Goal: Information Seeking & Learning: Learn about a topic

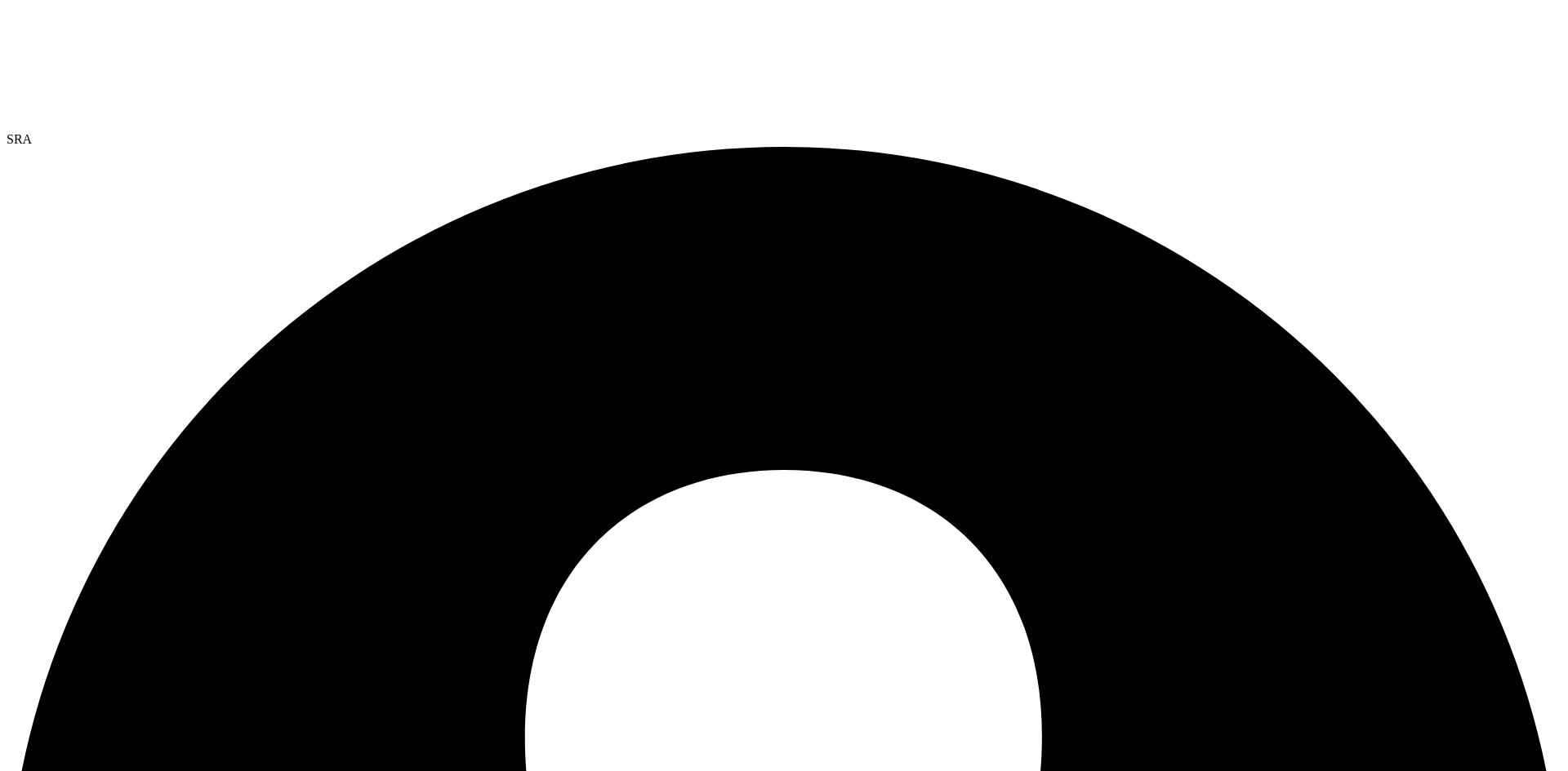
select select "USD"
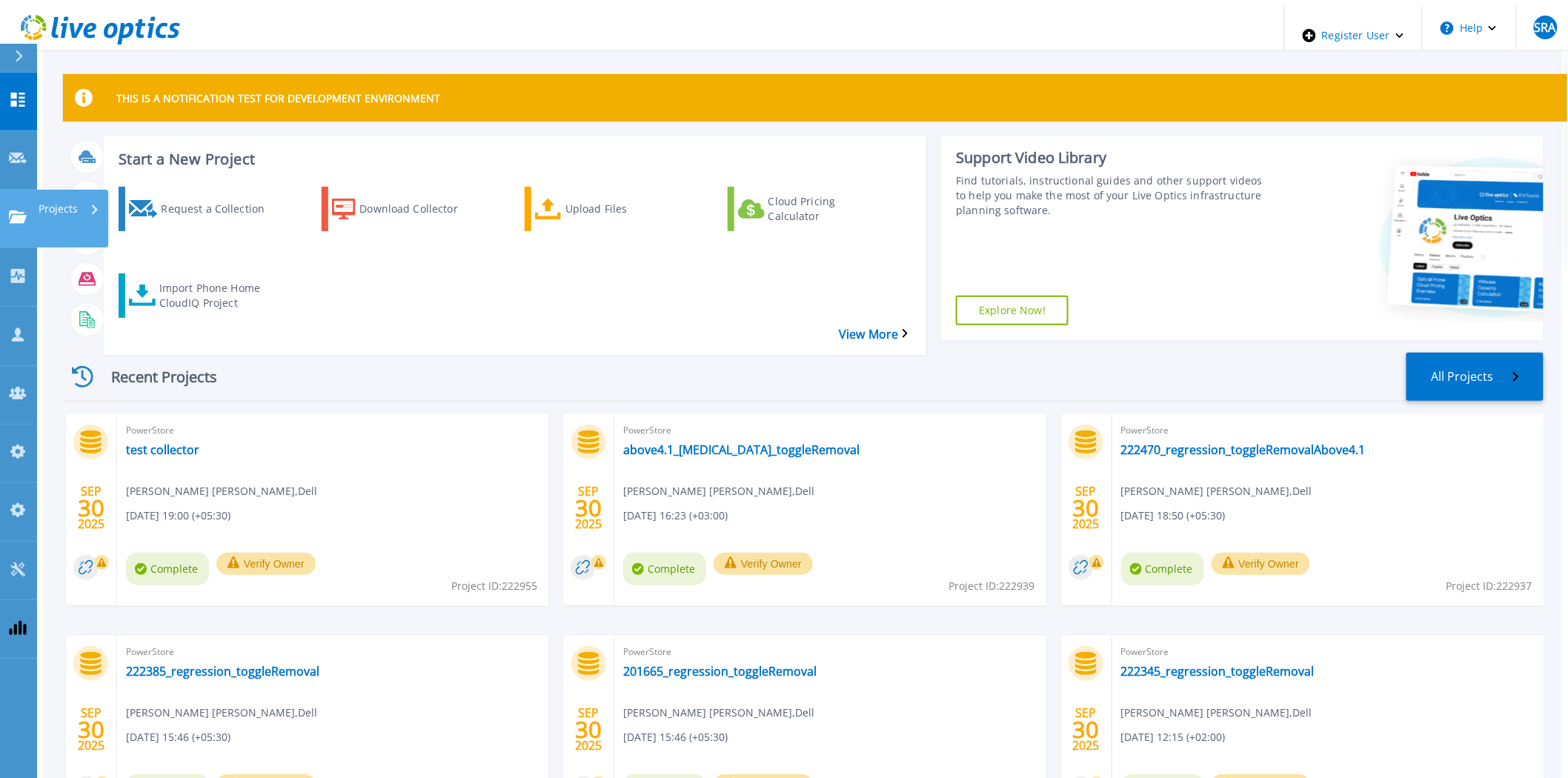
click at [18, 210] on icon at bounding box center [18, 216] width 18 height 12
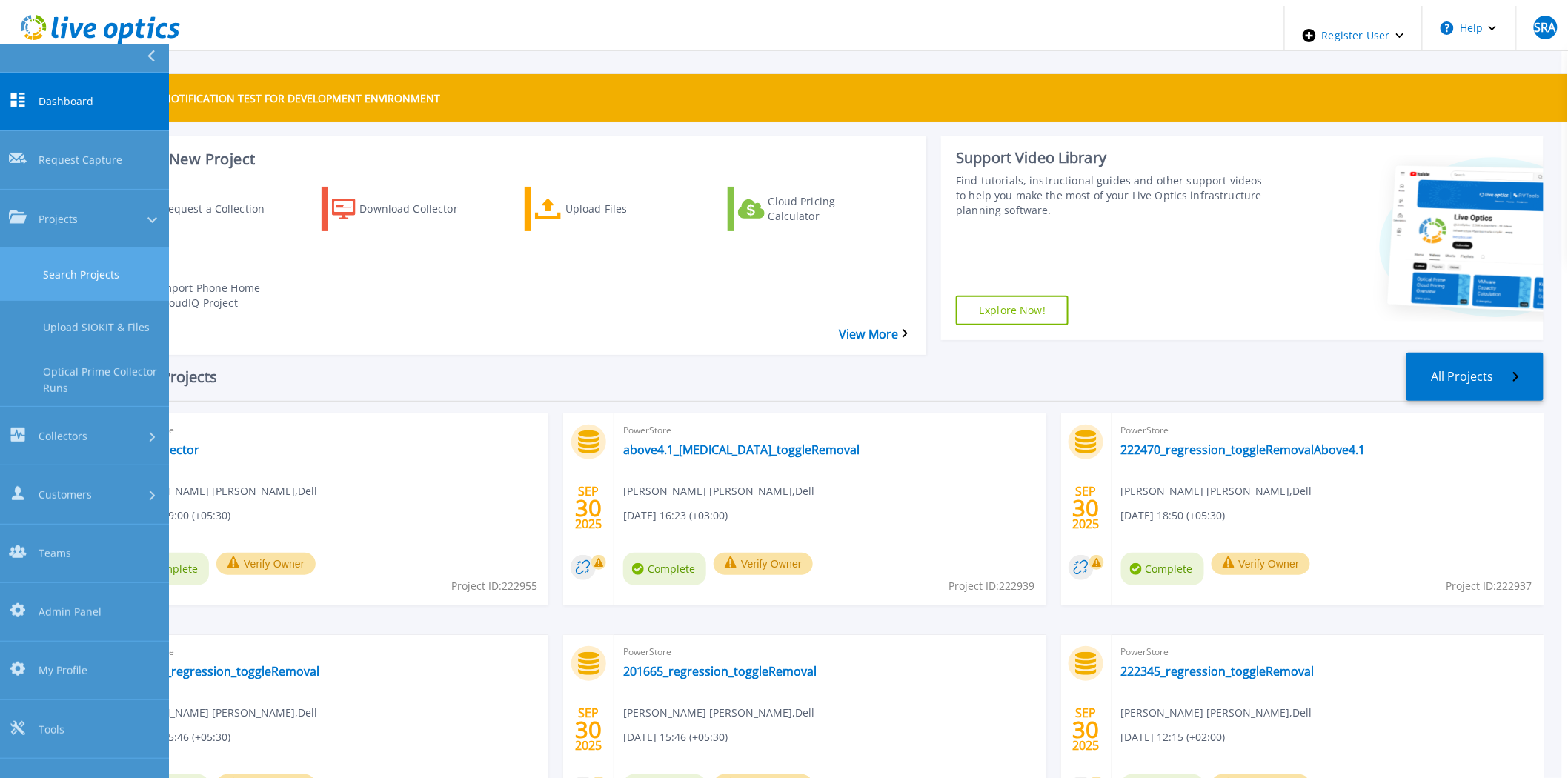
click at [64, 248] on link "Search Projects" at bounding box center [84, 274] width 169 height 53
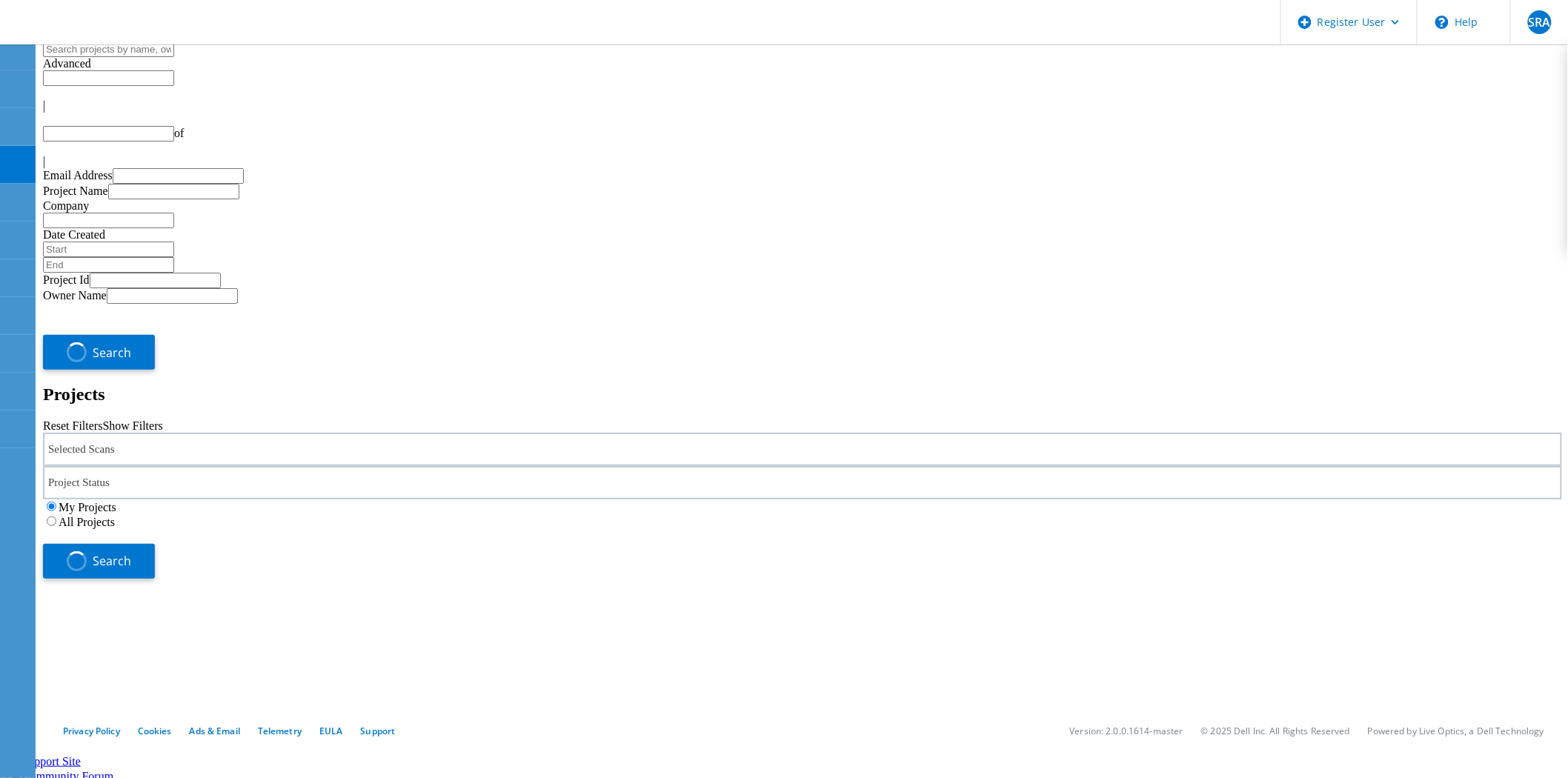
type input "1"
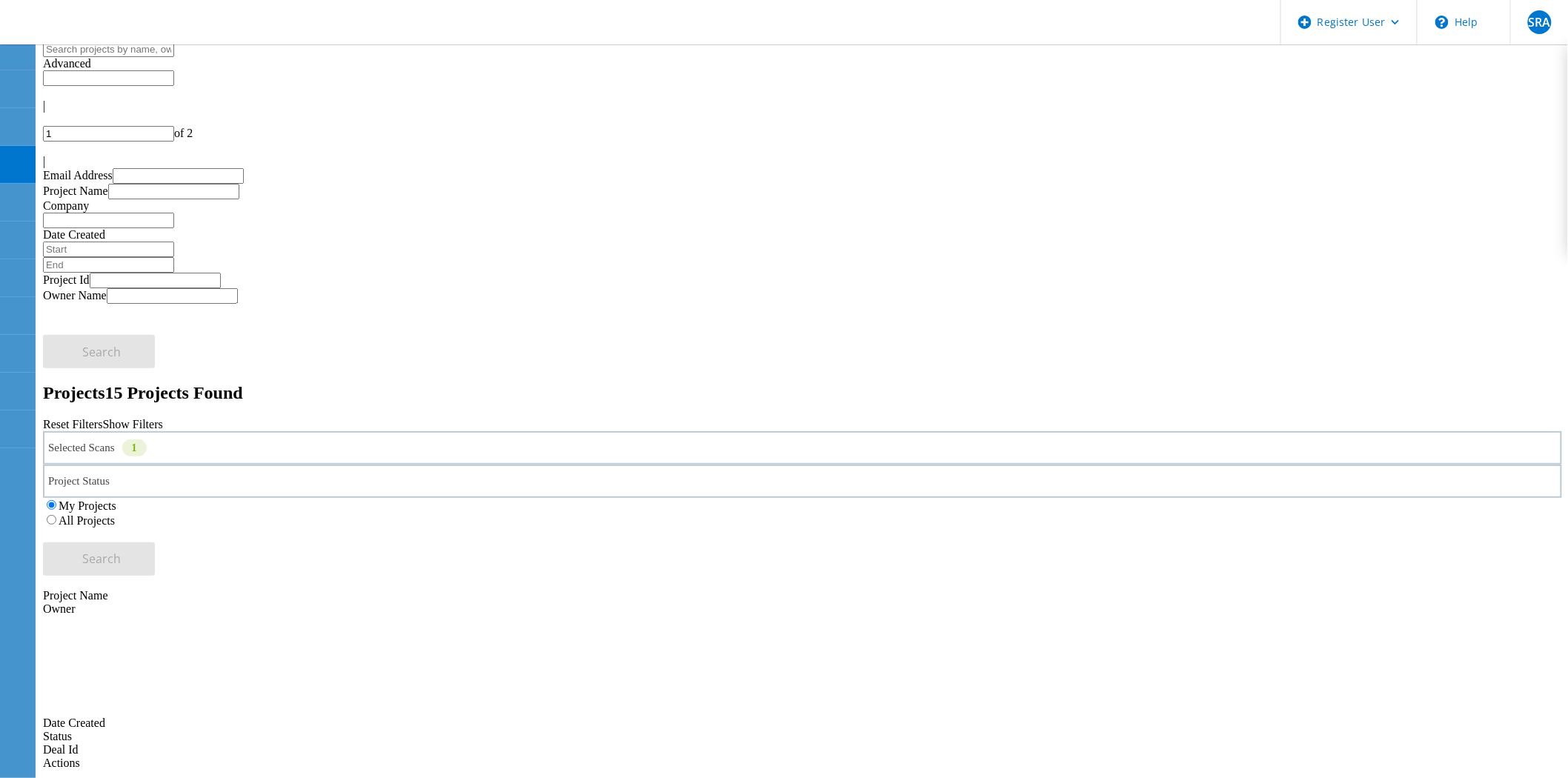
click at [401, 431] on div "Selected Scans 1" at bounding box center [802, 448] width 1519 height 33
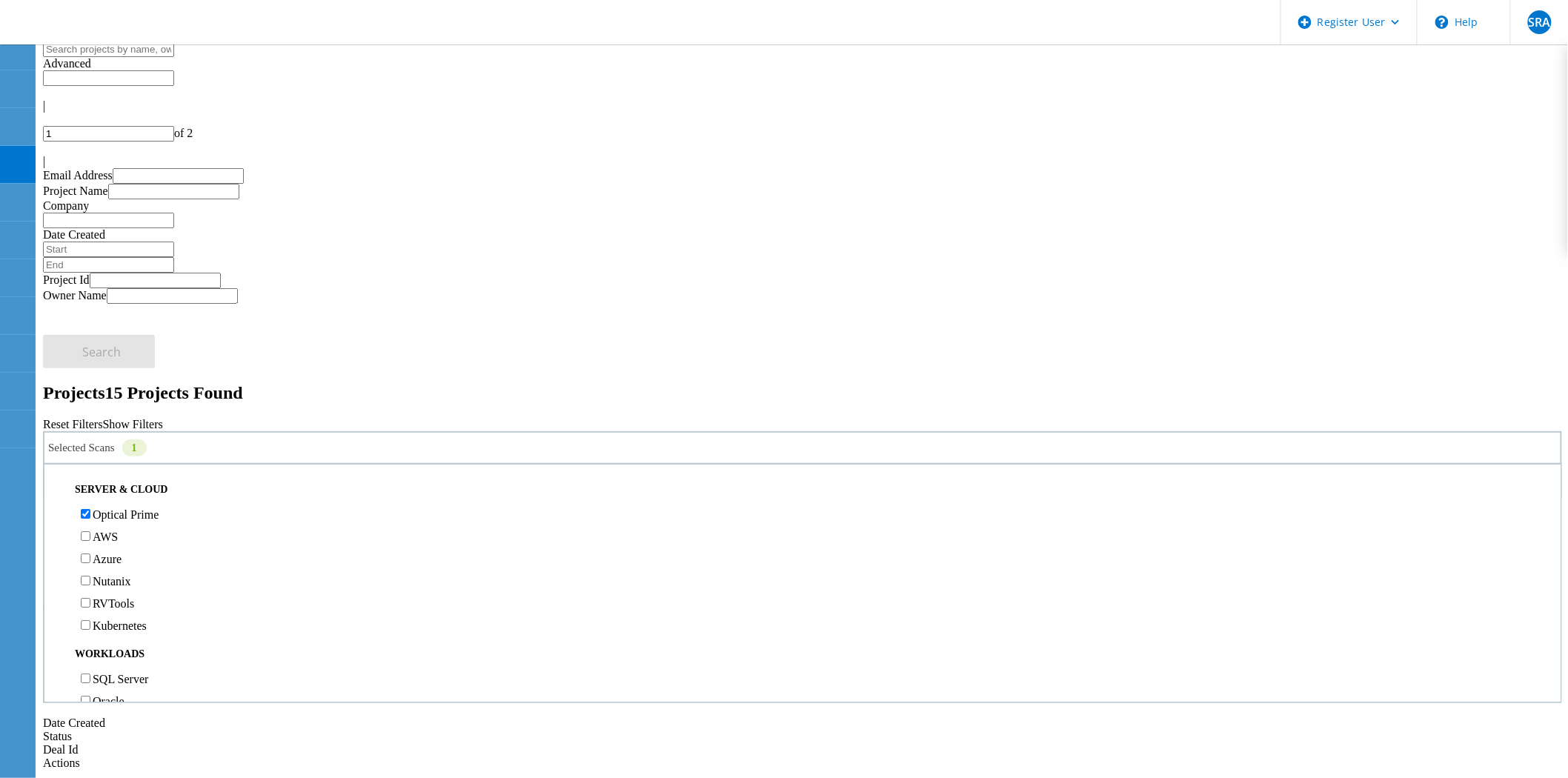
click at [115, 514] on label "All Projects" at bounding box center [87, 520] width 56 height 12
click at [56, 515] on input "All Projects" at bounding box center [51, 520] width 10 height 10
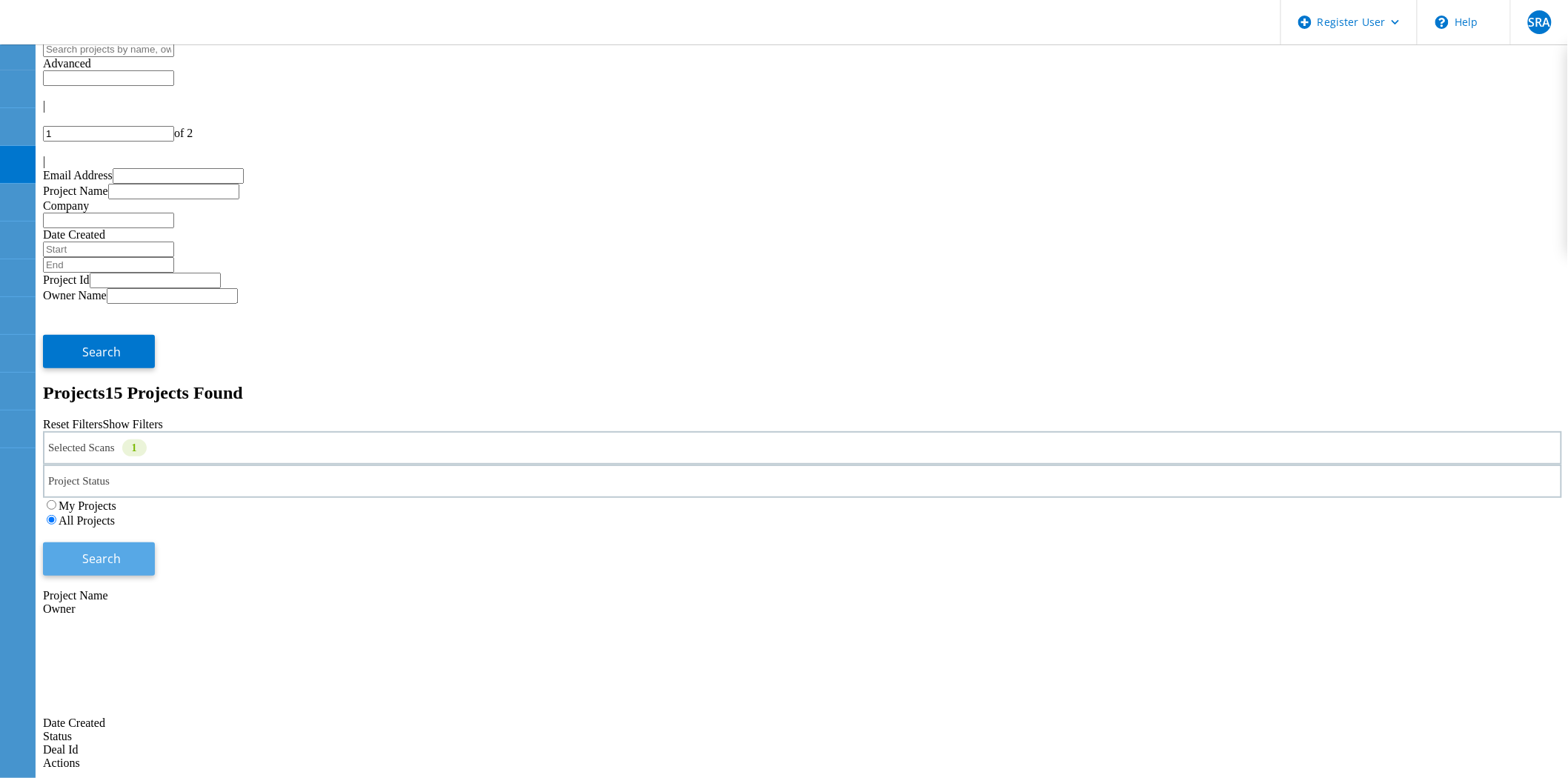
click at [155, 542] on button "Search" at bounding box center [99, 559] width 112 height 33
click at [174, 57] on input "text" at bounding box center [109, 49] width 131 height 16
type input "202996"
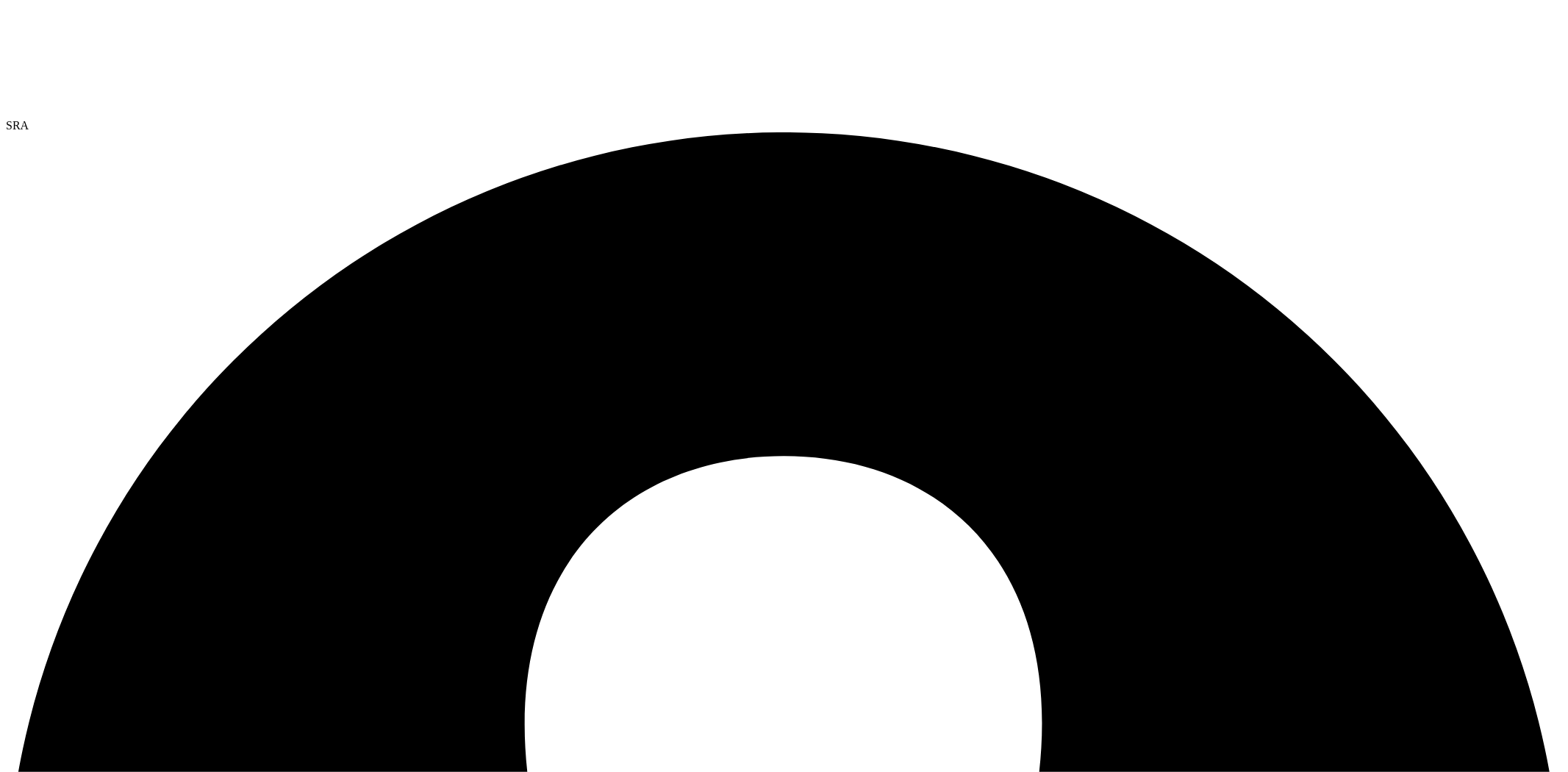
select select "USEast"
select select "USD"
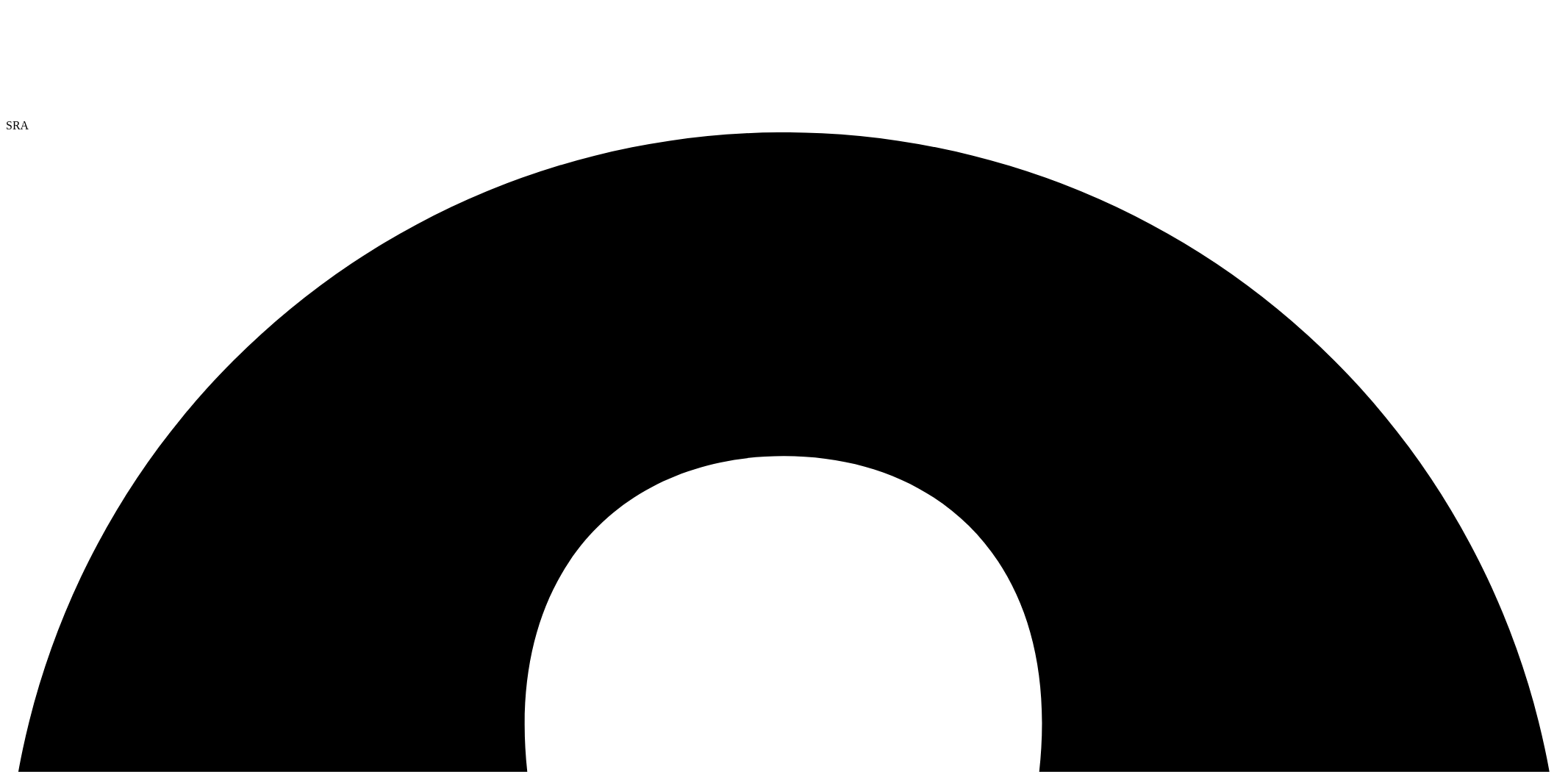
scroll to position [228, 0]
drag, startPoint x: 76, startPoint y: 561, endPoint x: 239, endPoint y: 569, distance: 163.2
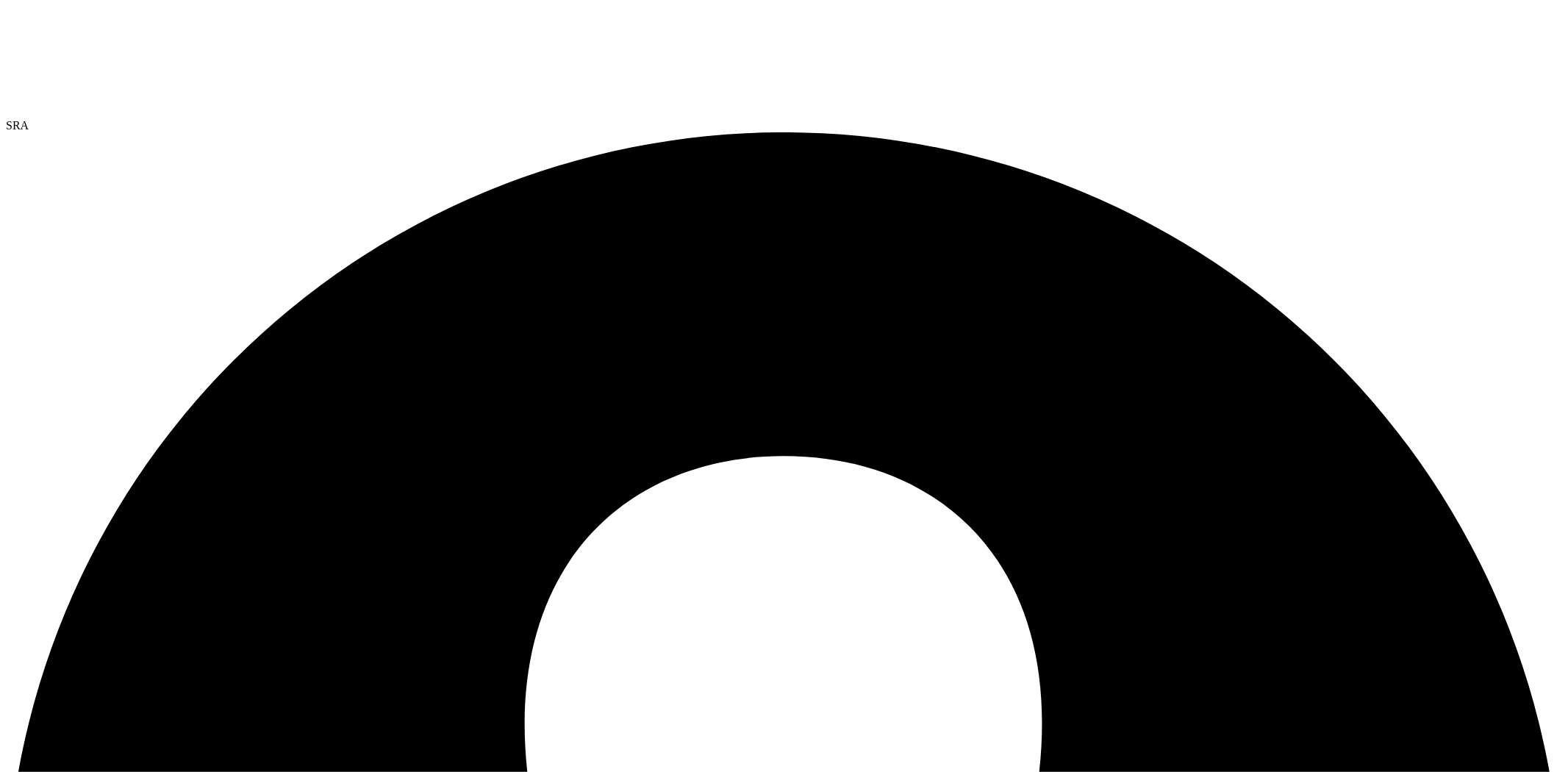
drag, startPoint x: 1503, startPoint y: 245, endPoint x: 1472, endPoint y: 211, distance: 46.0
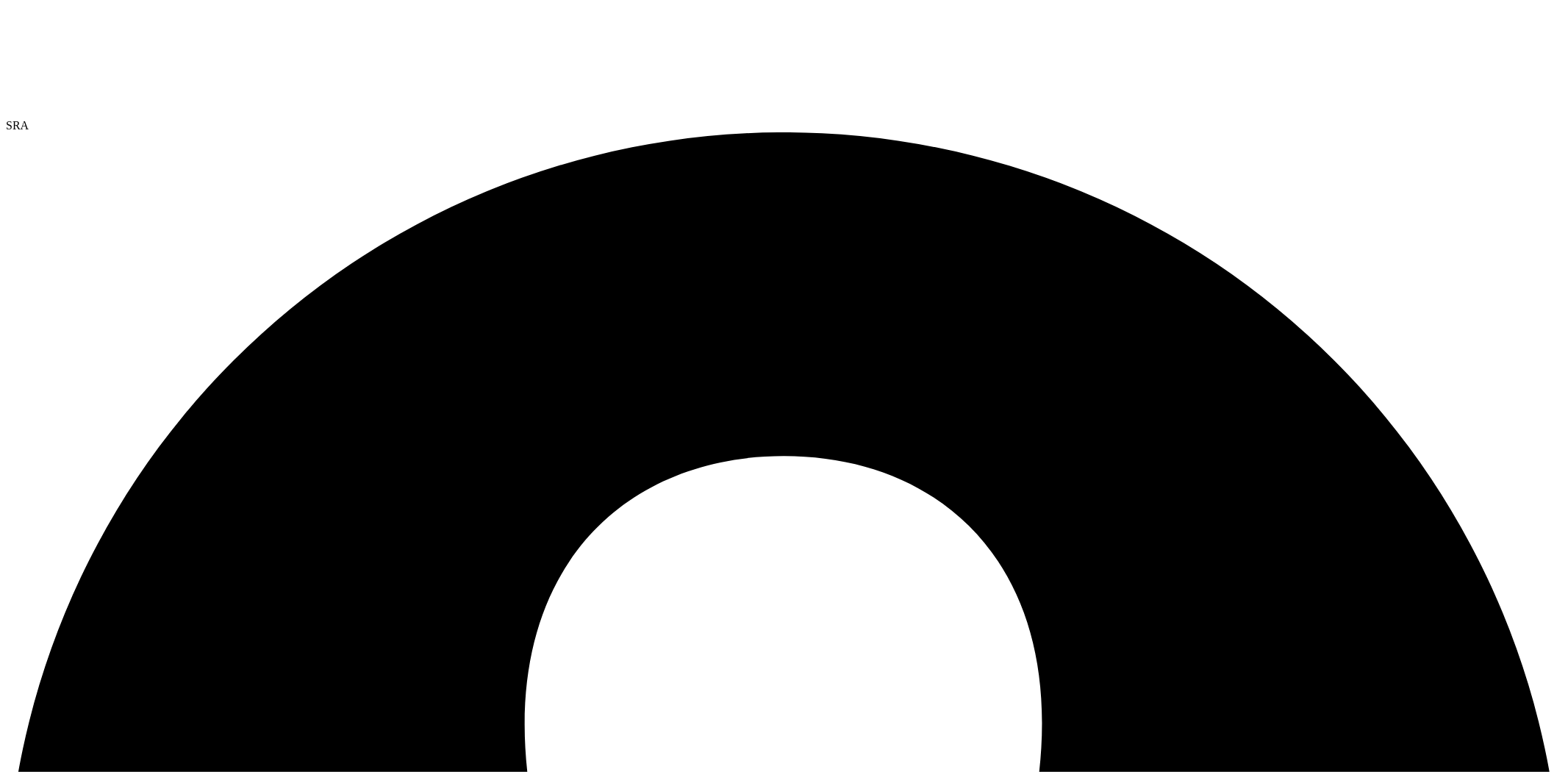
scroll to position [82, 0]
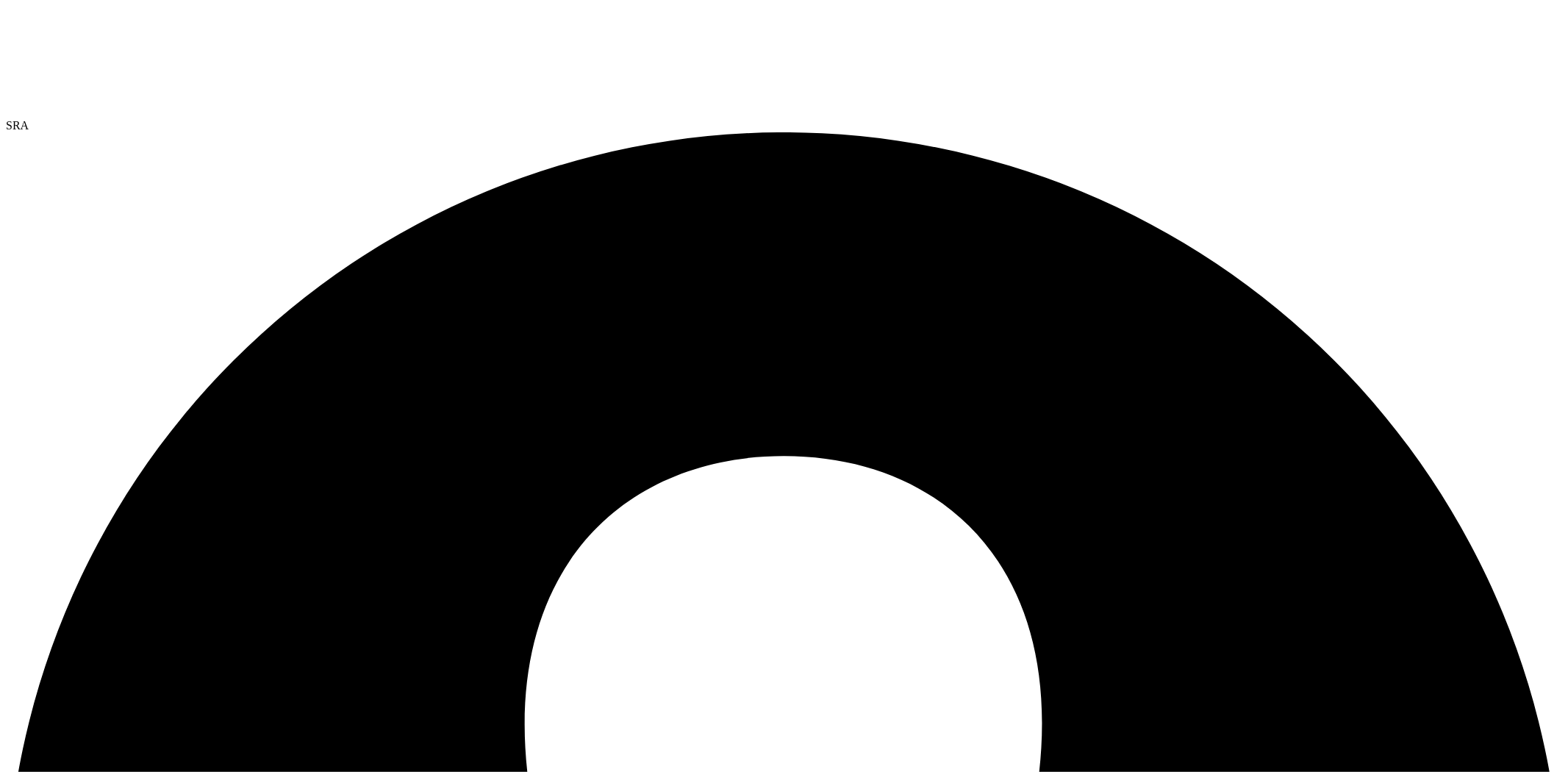
scroll to position [163, 0]
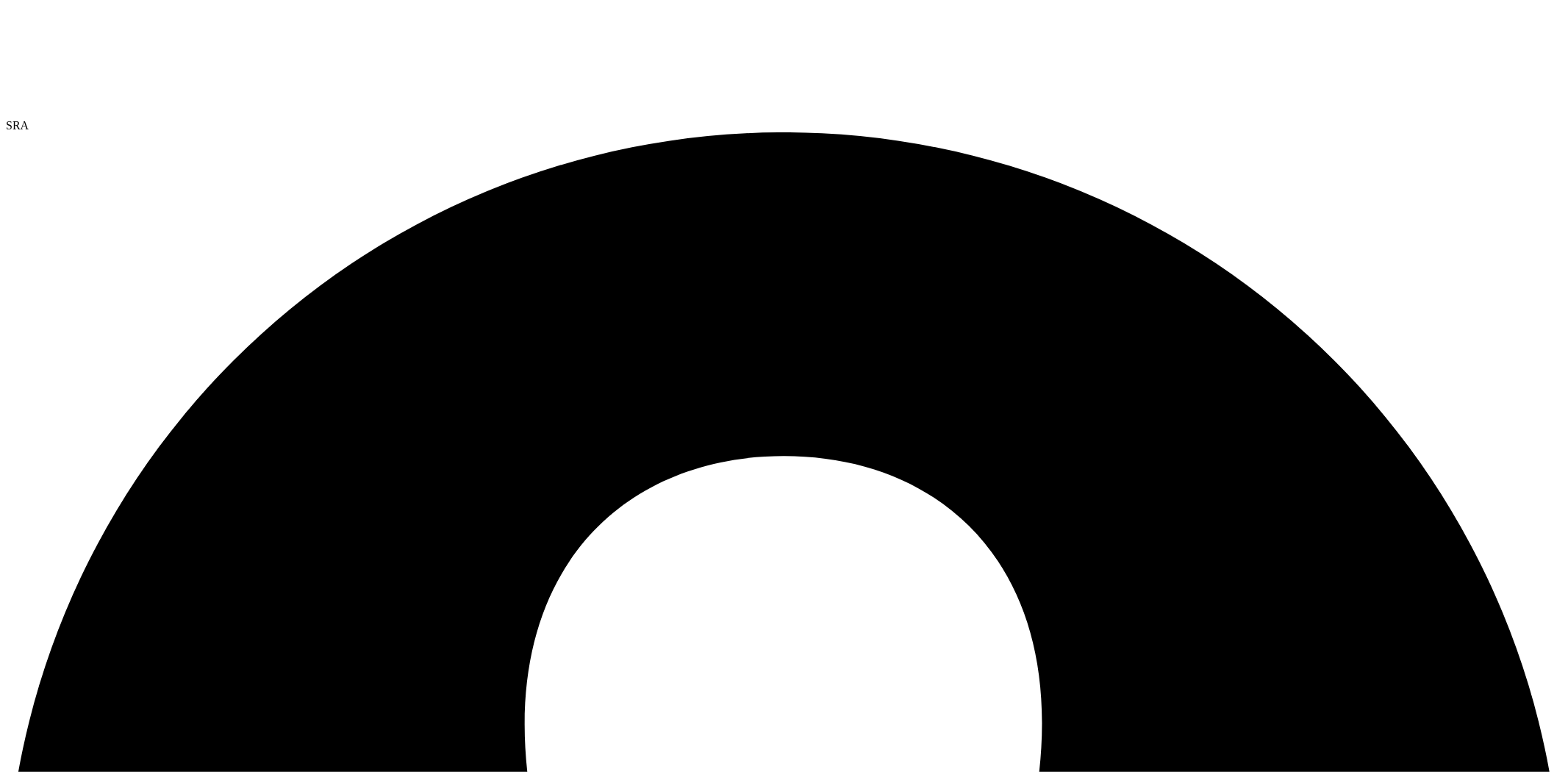
drag, startPoint x: 1509, startPoint y: 241, endPoint x: 1497, endPoint y: 231, distance: 15.6
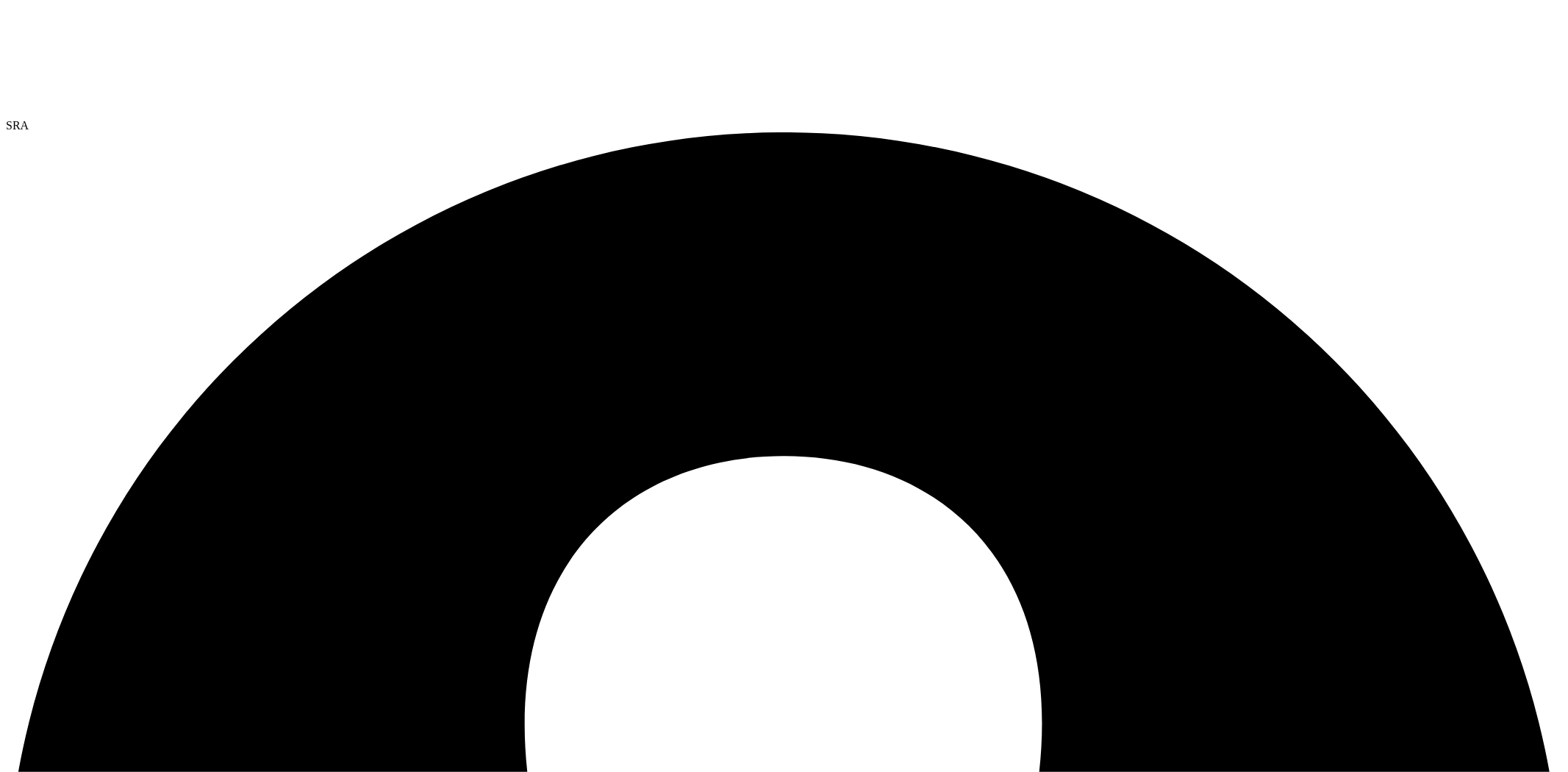
scroll to position [0, 0]
type input "2"
drag, startPoint x: 1502, startPoint y: 415, endPoint x: 1419, endPoint y: 267, distance: 169.7
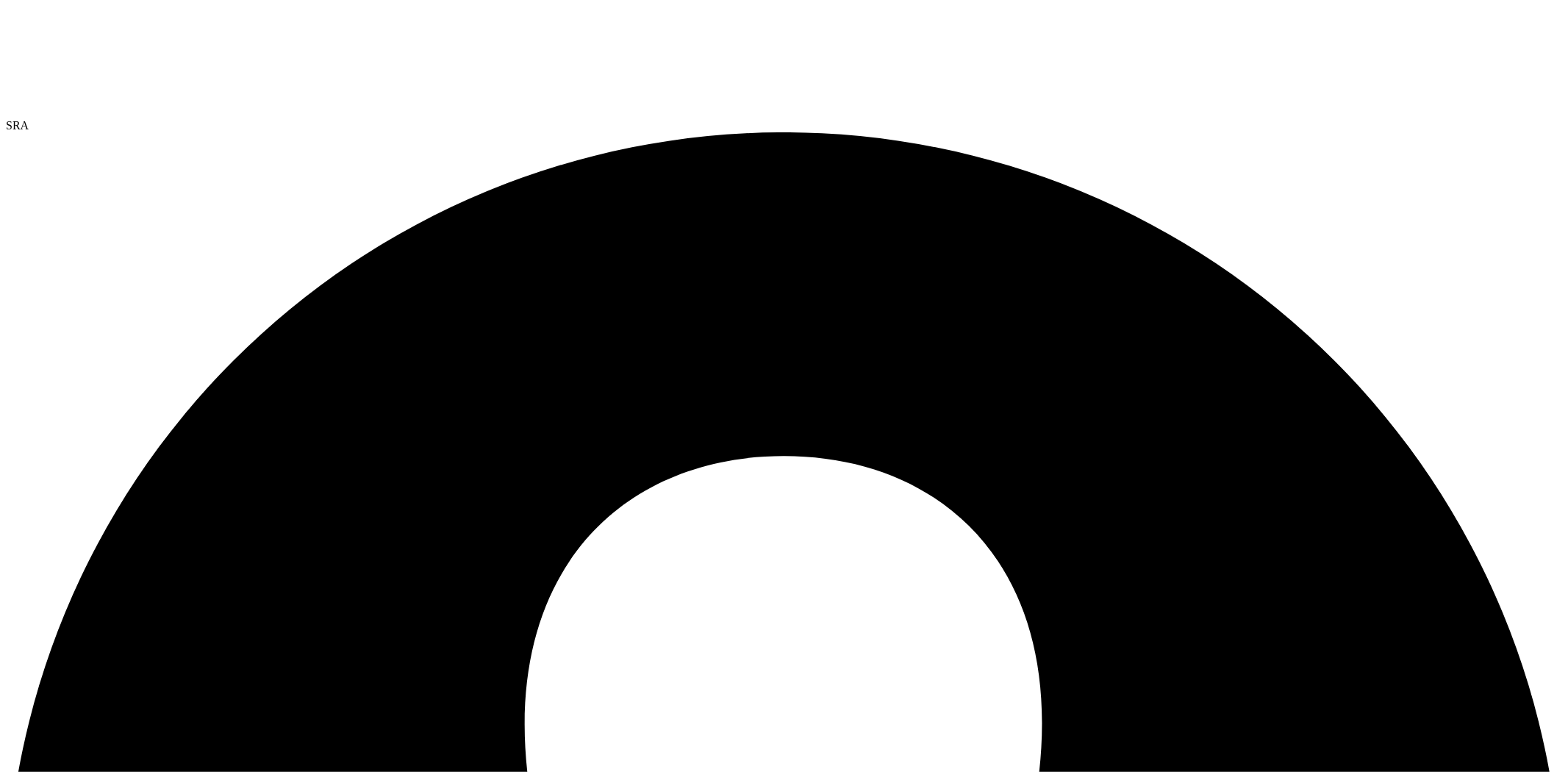
drag, startPoint x: 369, startPoint y: 364, endPoint x: 468, endPoint y: 368, distance: 99.1
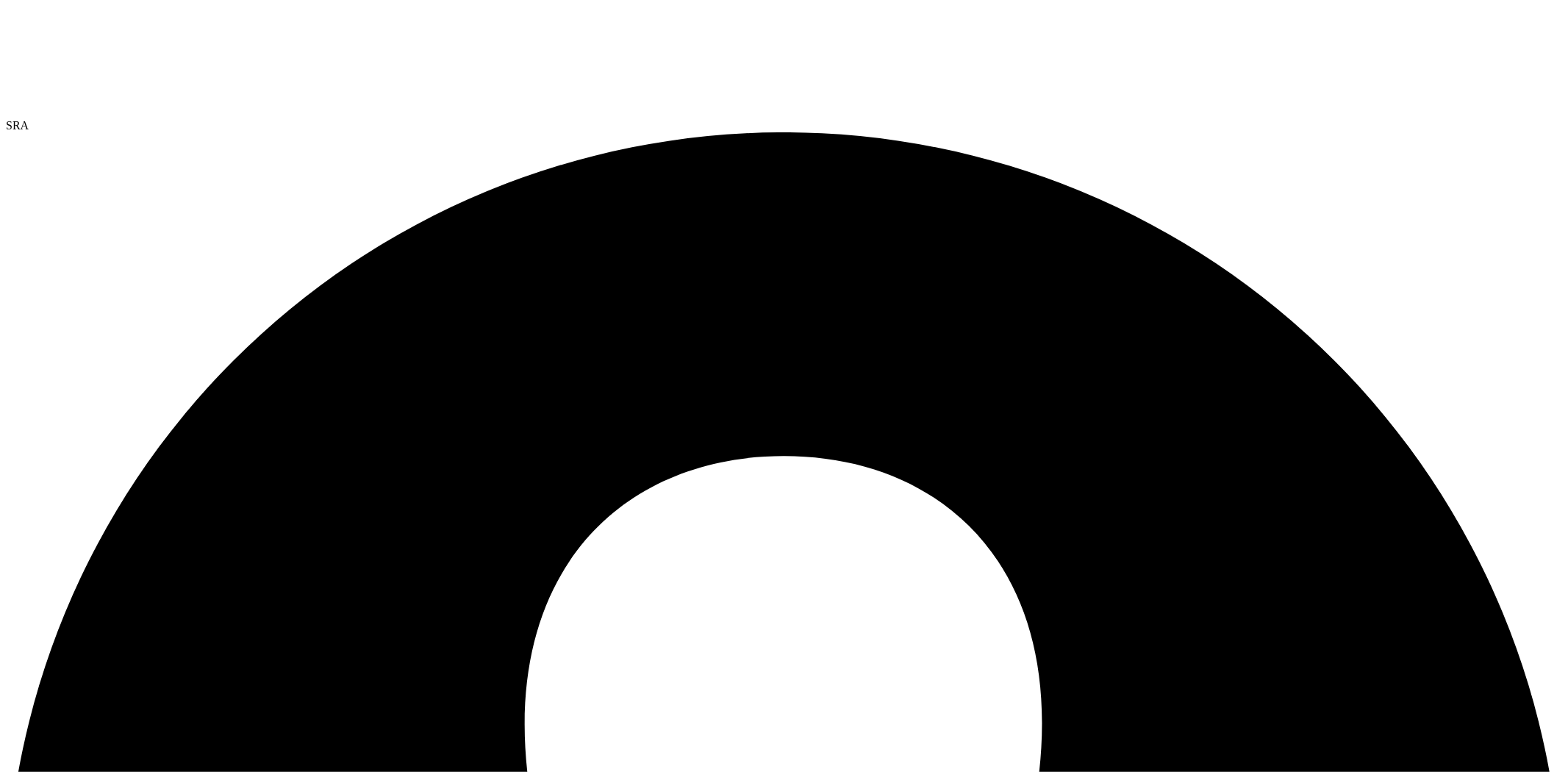
drag, startPoint x: 1267, startPoint y: 57, endPoint x: 1196, endPoint y: 110, distance: 88.6
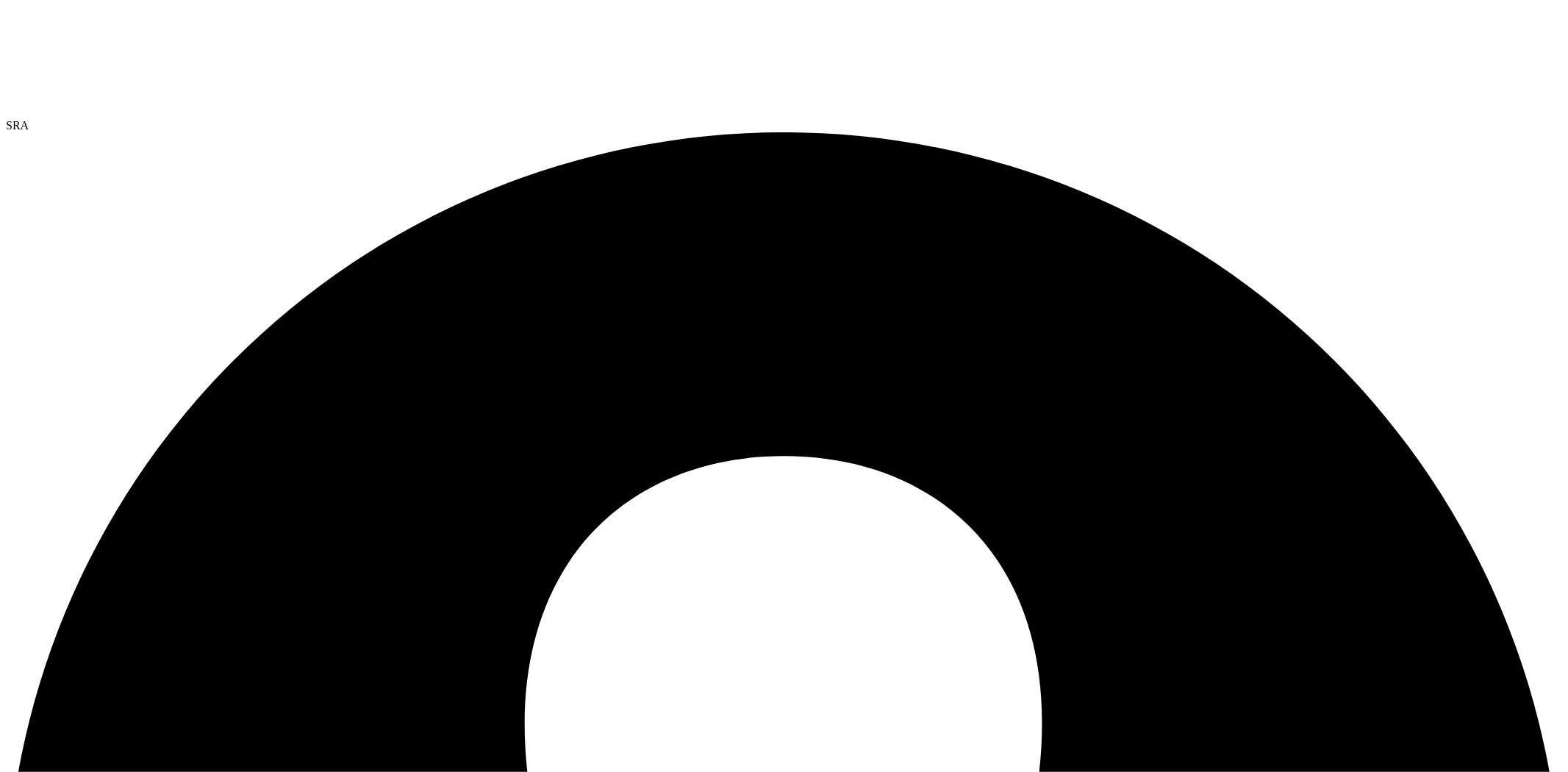
scroll to position [213, 0]
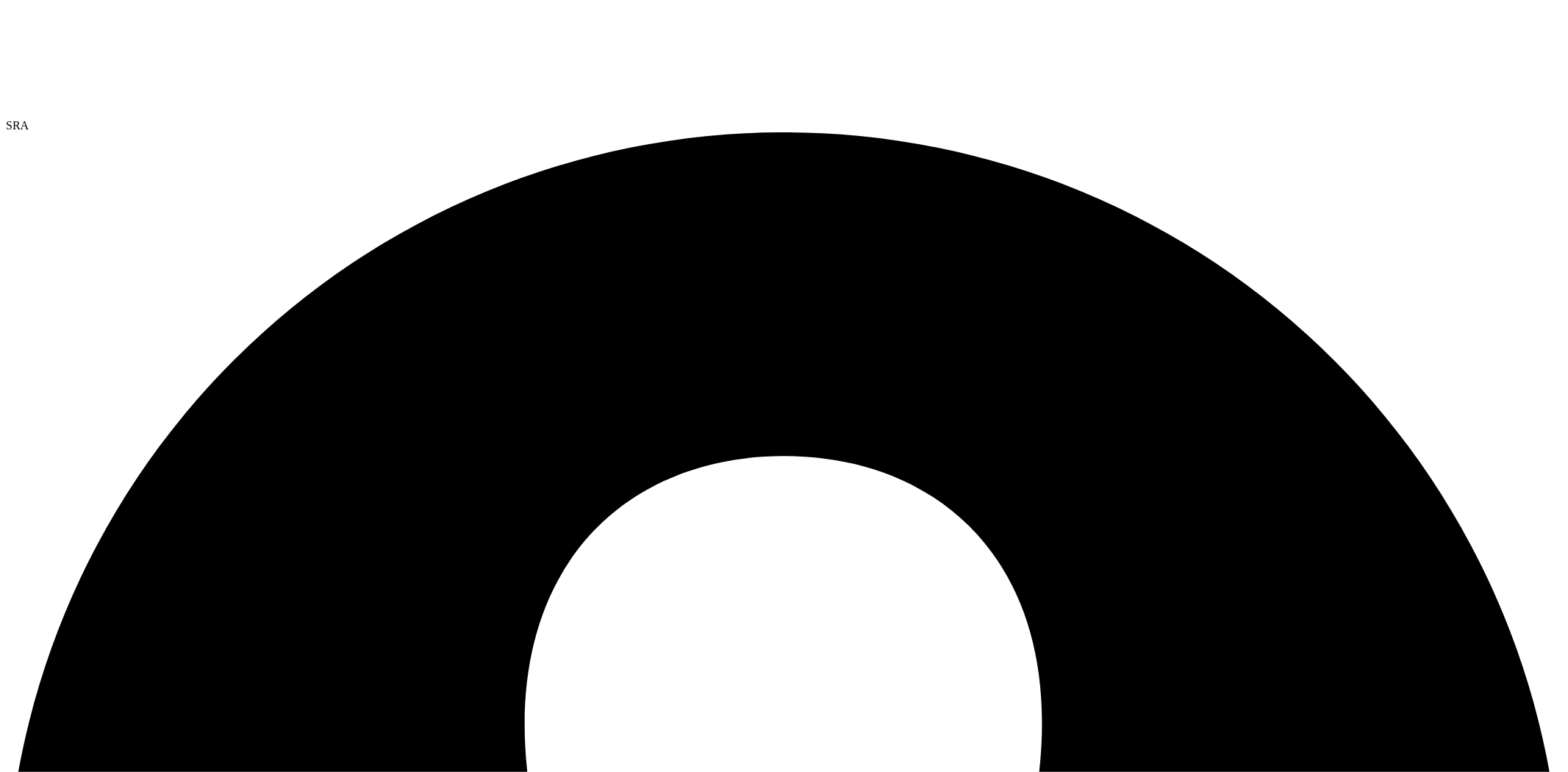
scroll to position [0, 0]
type input "2"
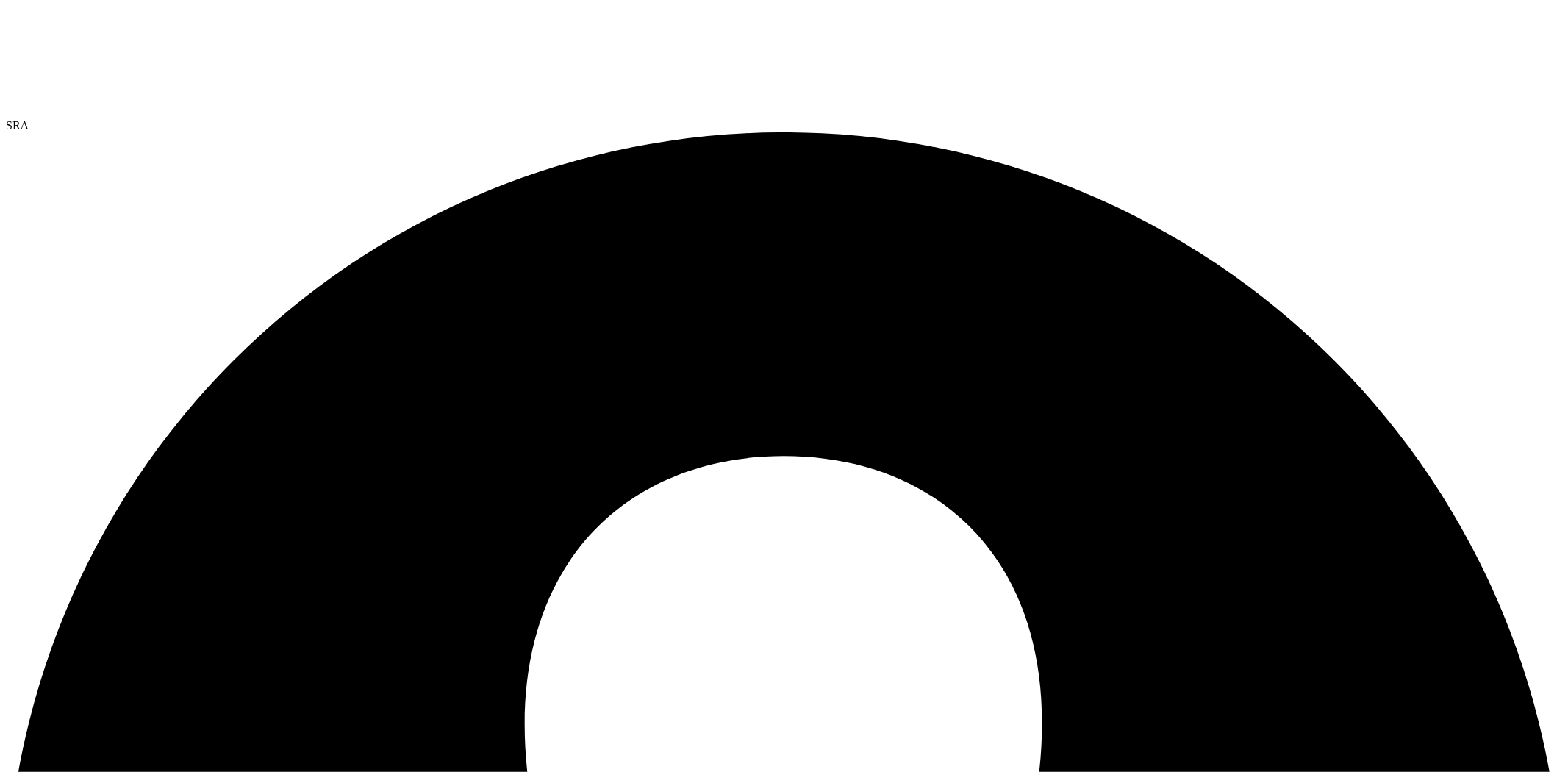
drag, startPoint x: 449, startPoint y: 687, endPoint x: 425, endPoint y: 481, distance: 207.4
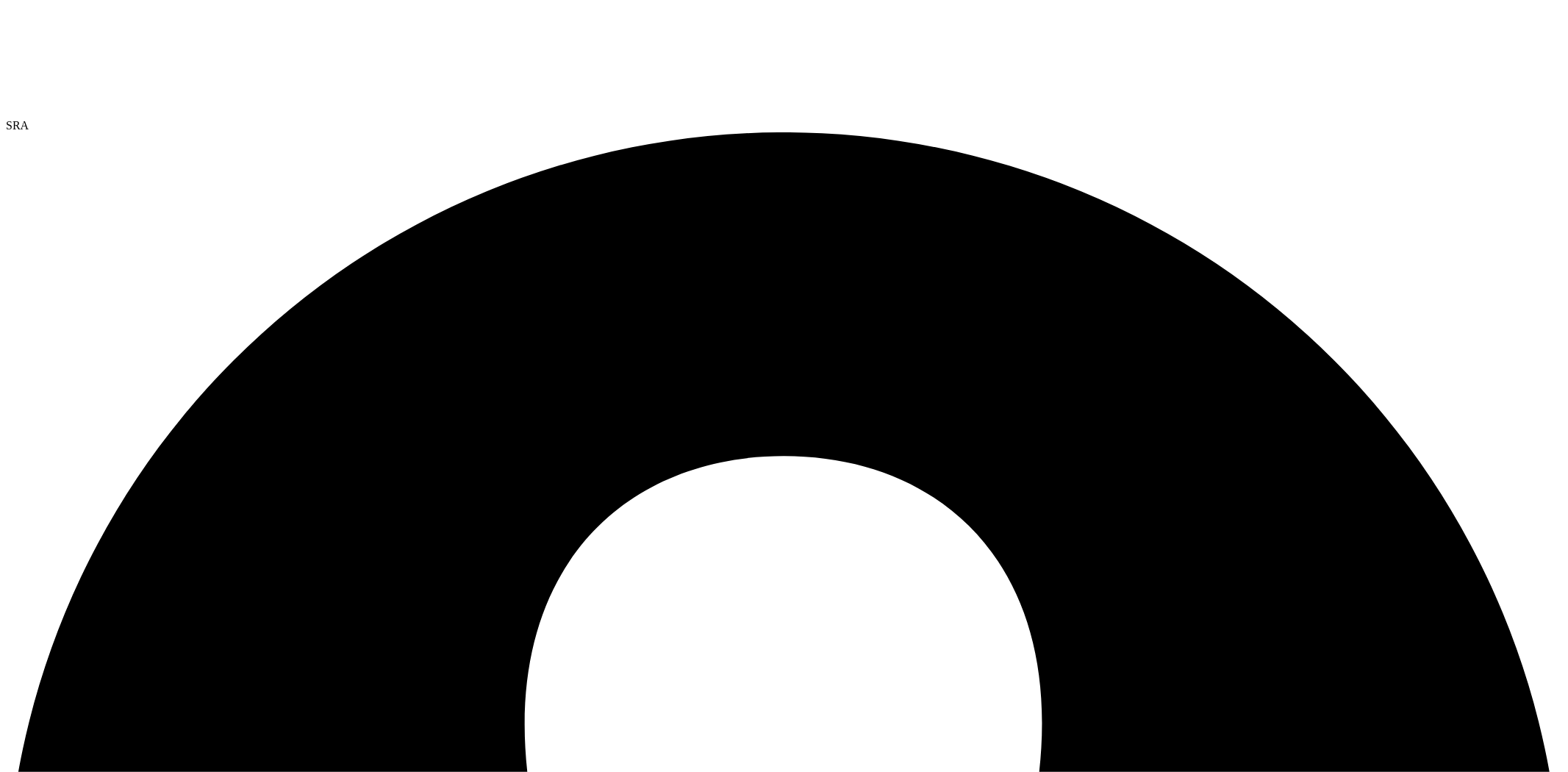
drag, startPoint x: 231, startPoint y: 445, endPoint x: 145, endPoint y: 440, distance: 86.1
drag, startPoint x: 216, startPoint y: 472, endPoint x: 143, endPoint y: 471, distance: 73.0
drag, startPoint x: 216, startPoint y: 502, endPoint x: 145, endPoint y: 503, distance: 71.0
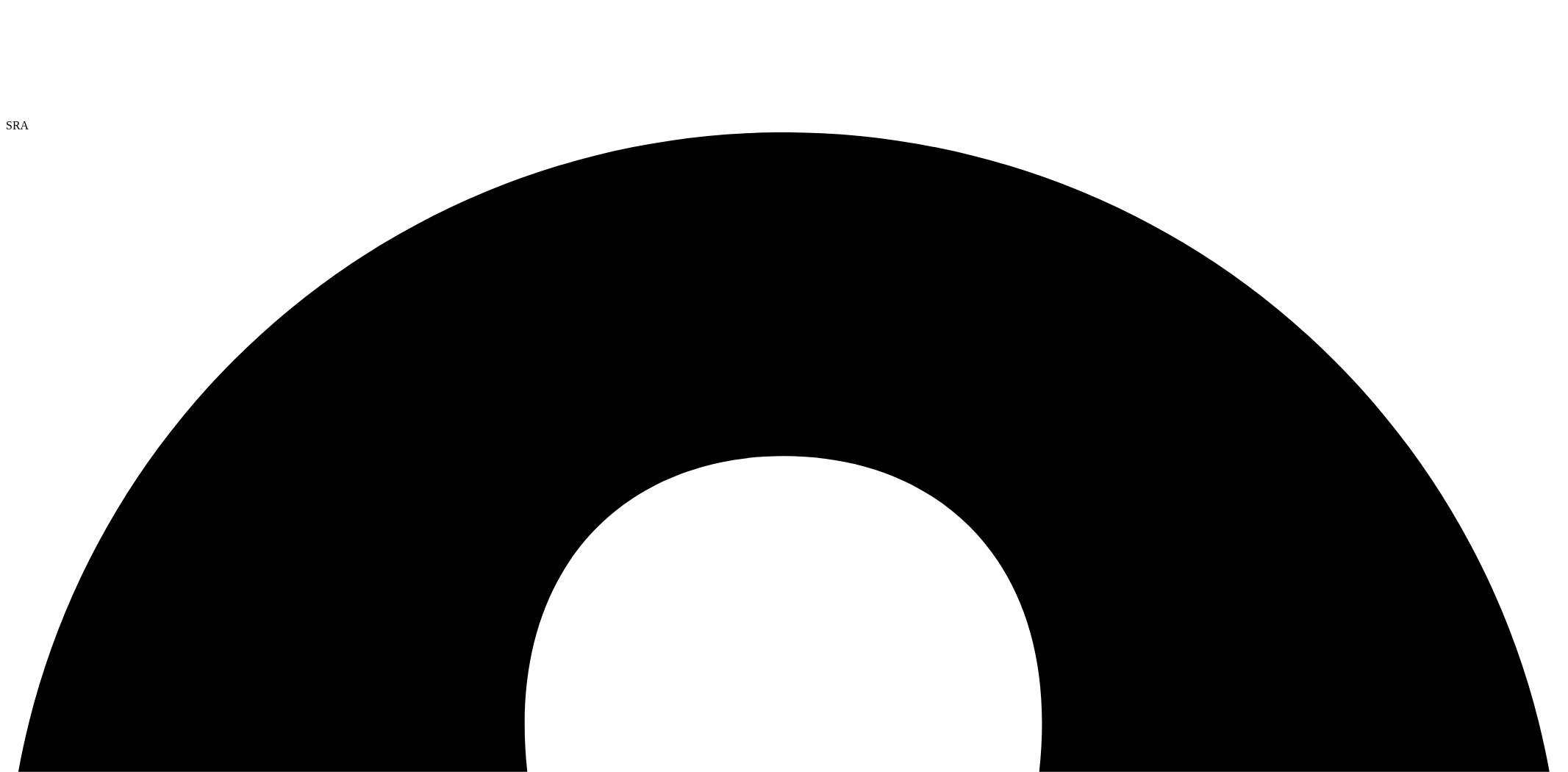
drag, startPoint x: 269, startPoint y: 531, endPoint x: 143, endPoint y: 374, distance: 201.3
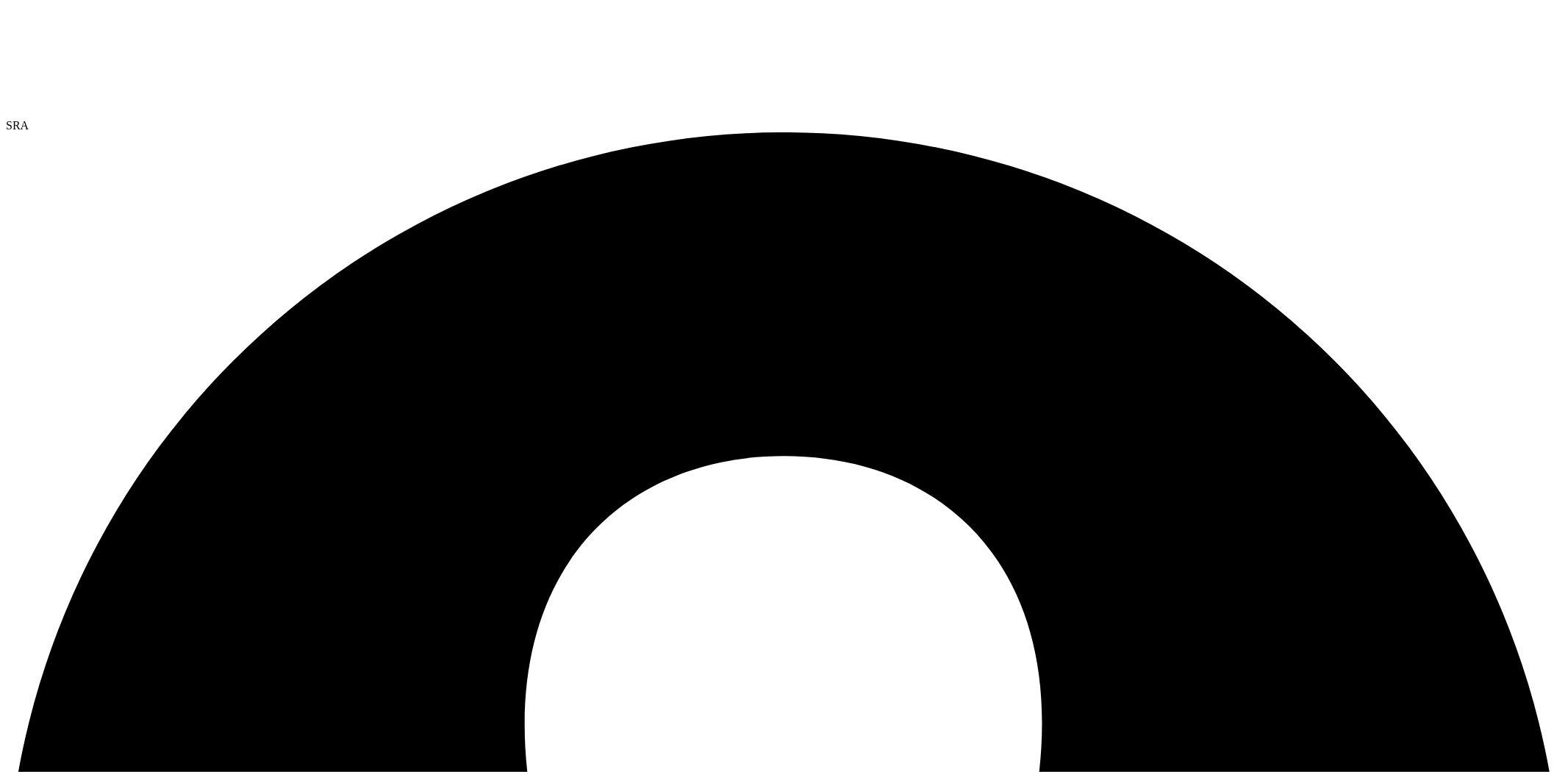
scroll to position [234, 0]
drag, startPoint x: 231, startPoint y: 241, endPoint x: 150, endPoint y: 246, distance: 81.2
drag, startPoint x: 409, startPoint y: 544, endPoint x: 490, endPoint y: 545, distance: 81.0
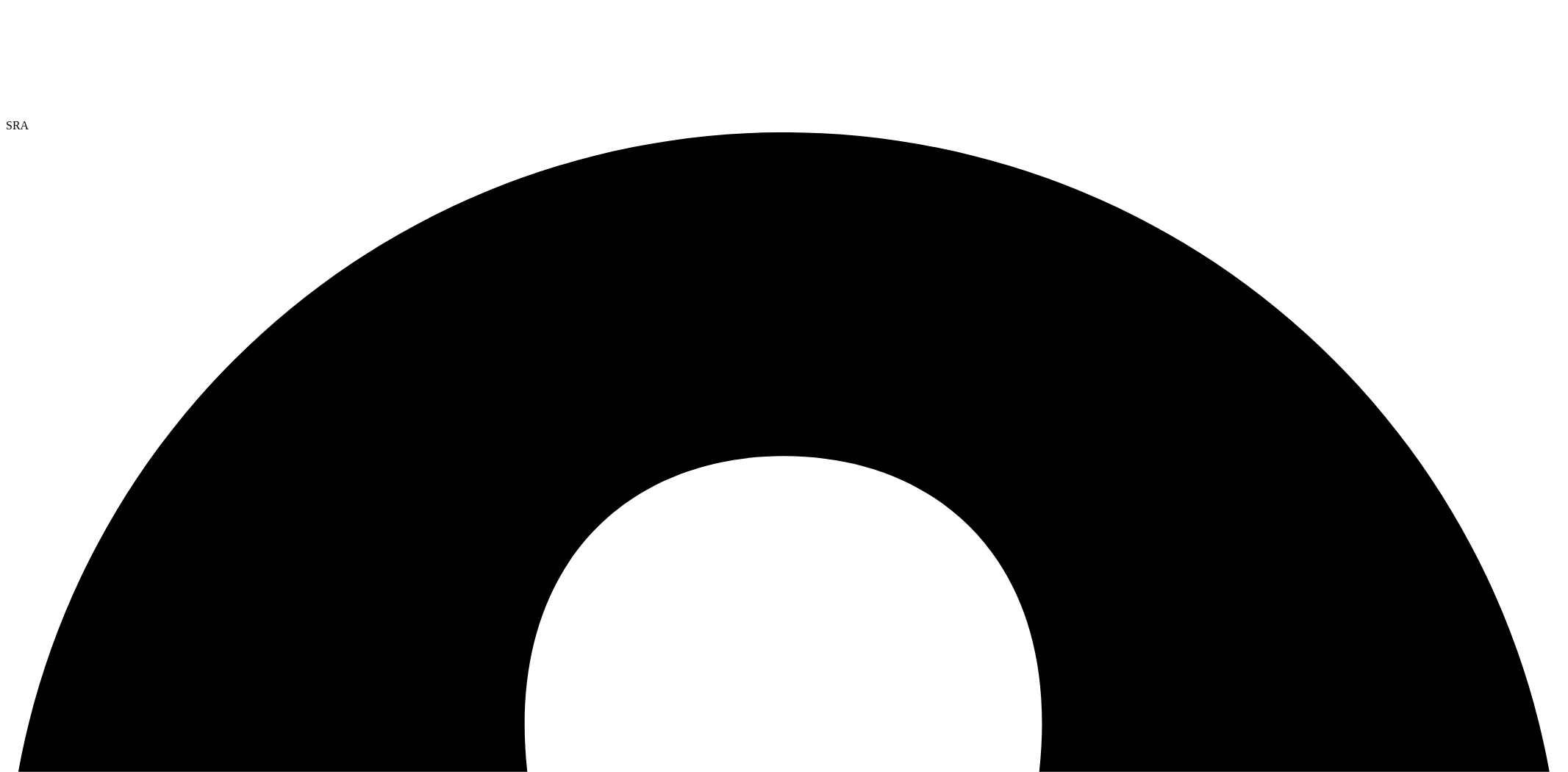
drag, startPoint x: 246, startPoint y: 369, endPoint x: 143, endPoint y: 372, distance: 103.0
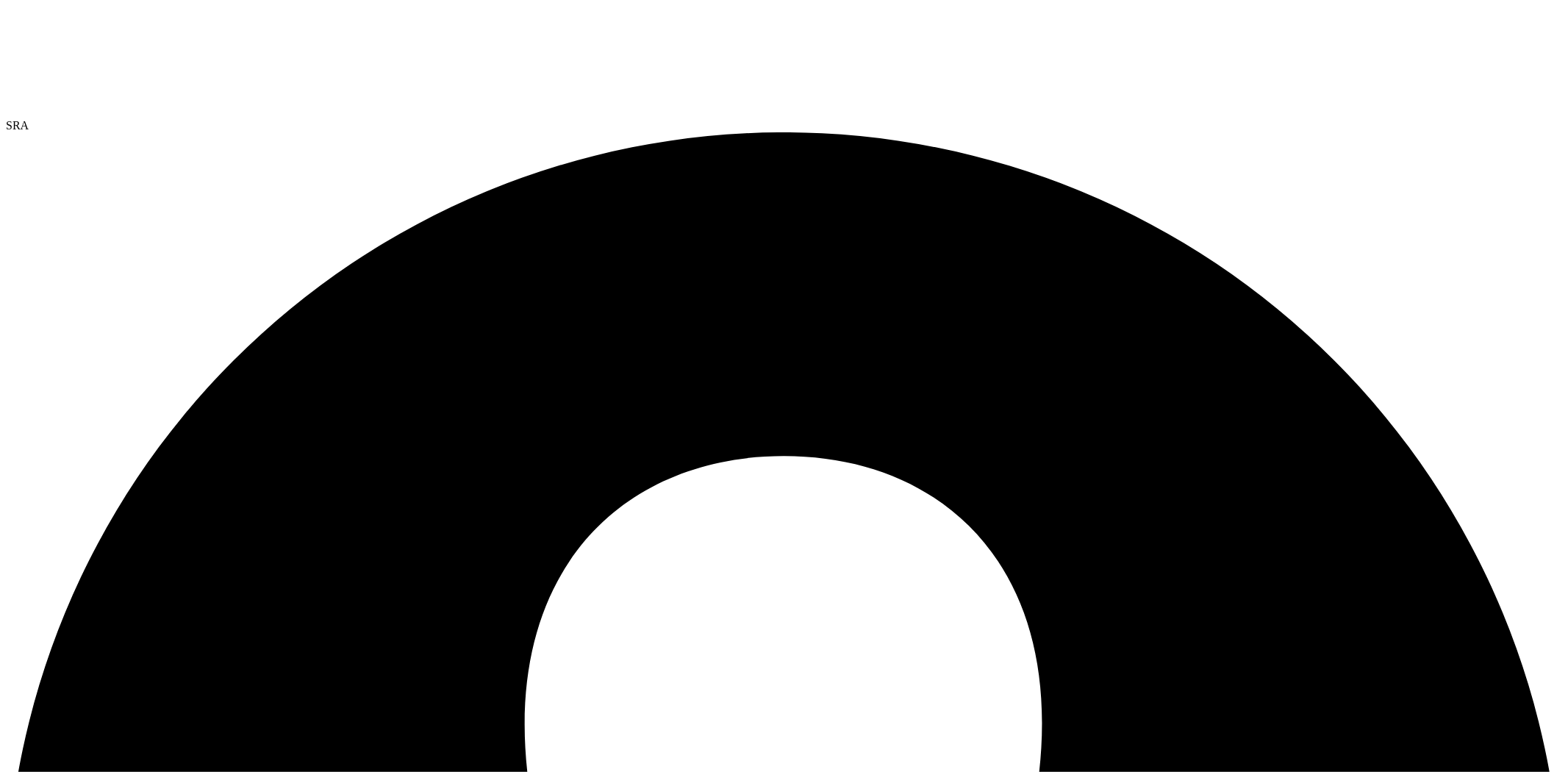
copy div "ESXi7Host-Nested"
drag, startPoint x: 245, startPoint y: 455, endPoint x: 136, endPoint y: 349, distance: 152.0
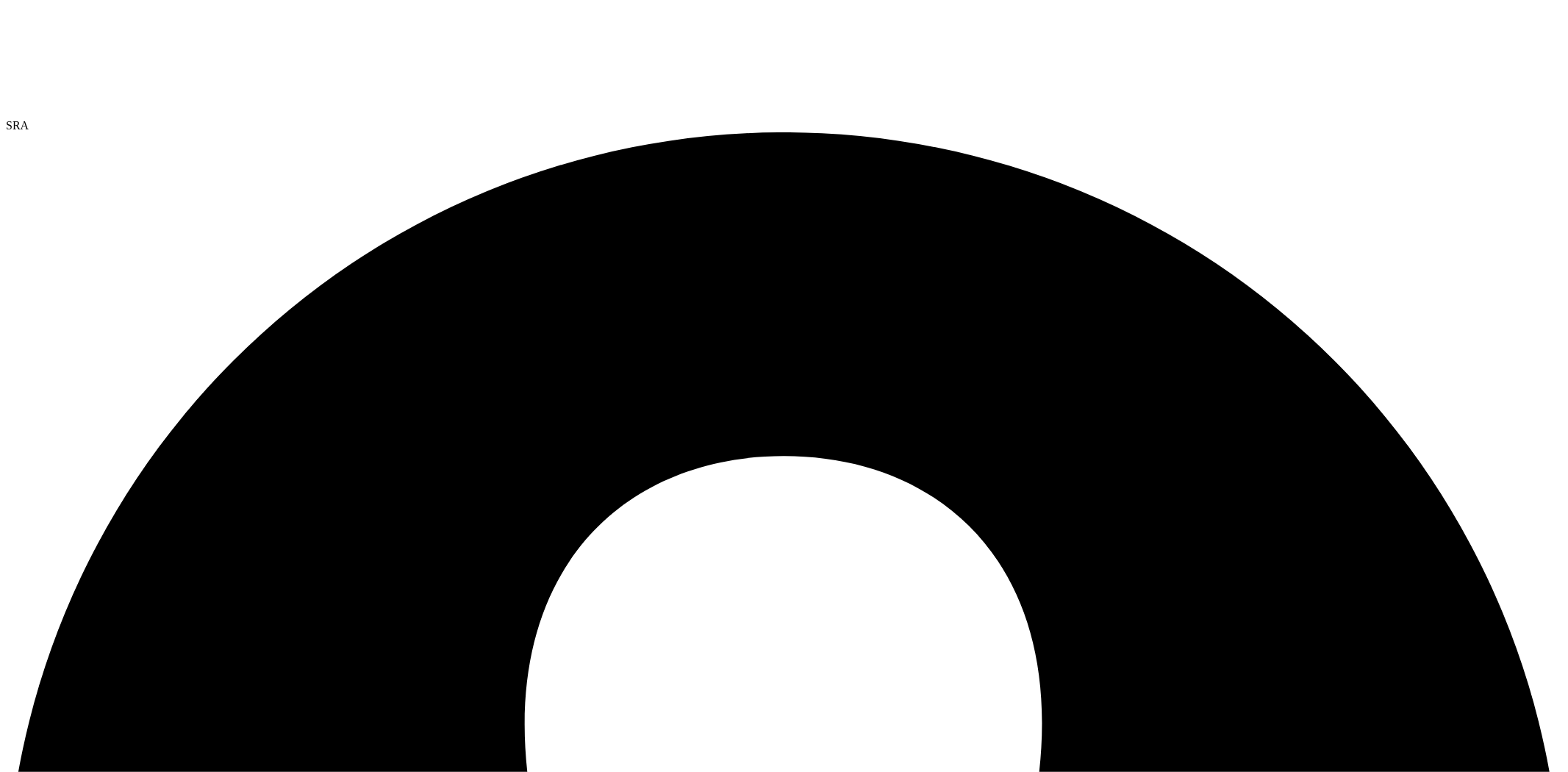
drag, startPoint x: 216, startPoint y: 274, endPoint x: 130, endPoint y: 275, distance: 86.0
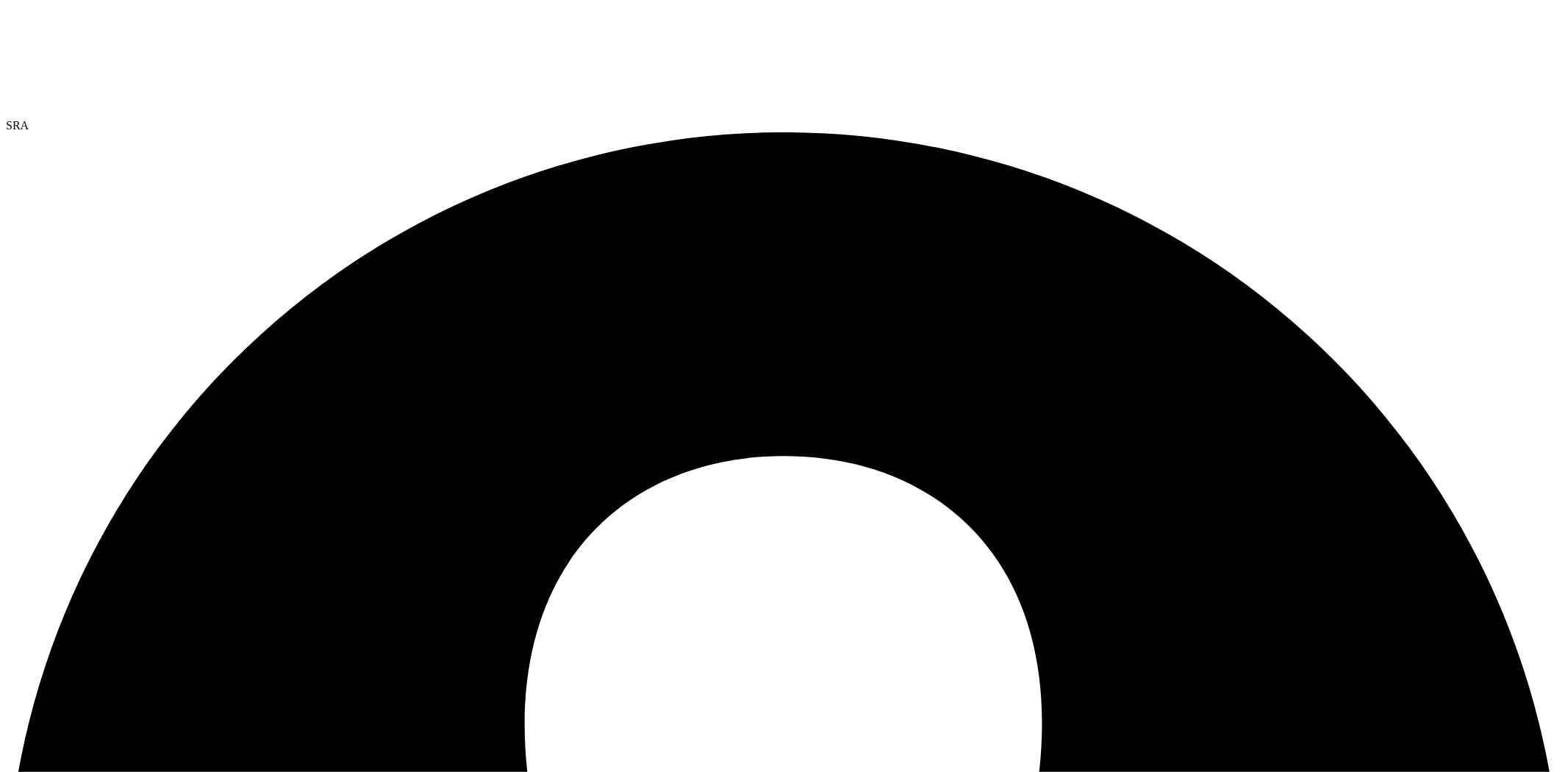
copy div "rocky9-kvm"
copy div "debian12kvm"
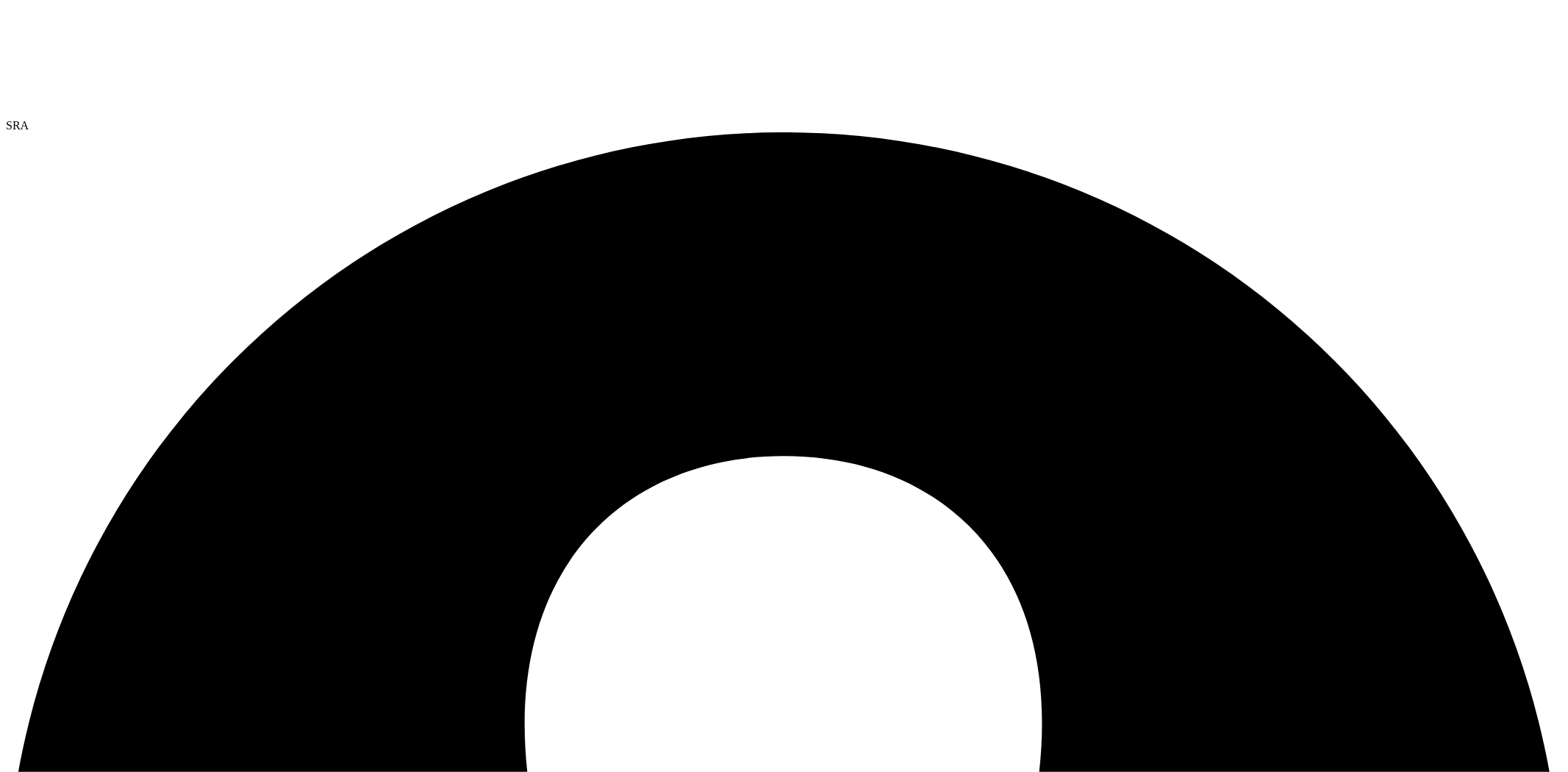
copy div "win2k19KVM"
click at [97, 38] on icon at bounding box center [116, 61] width 221 height 110
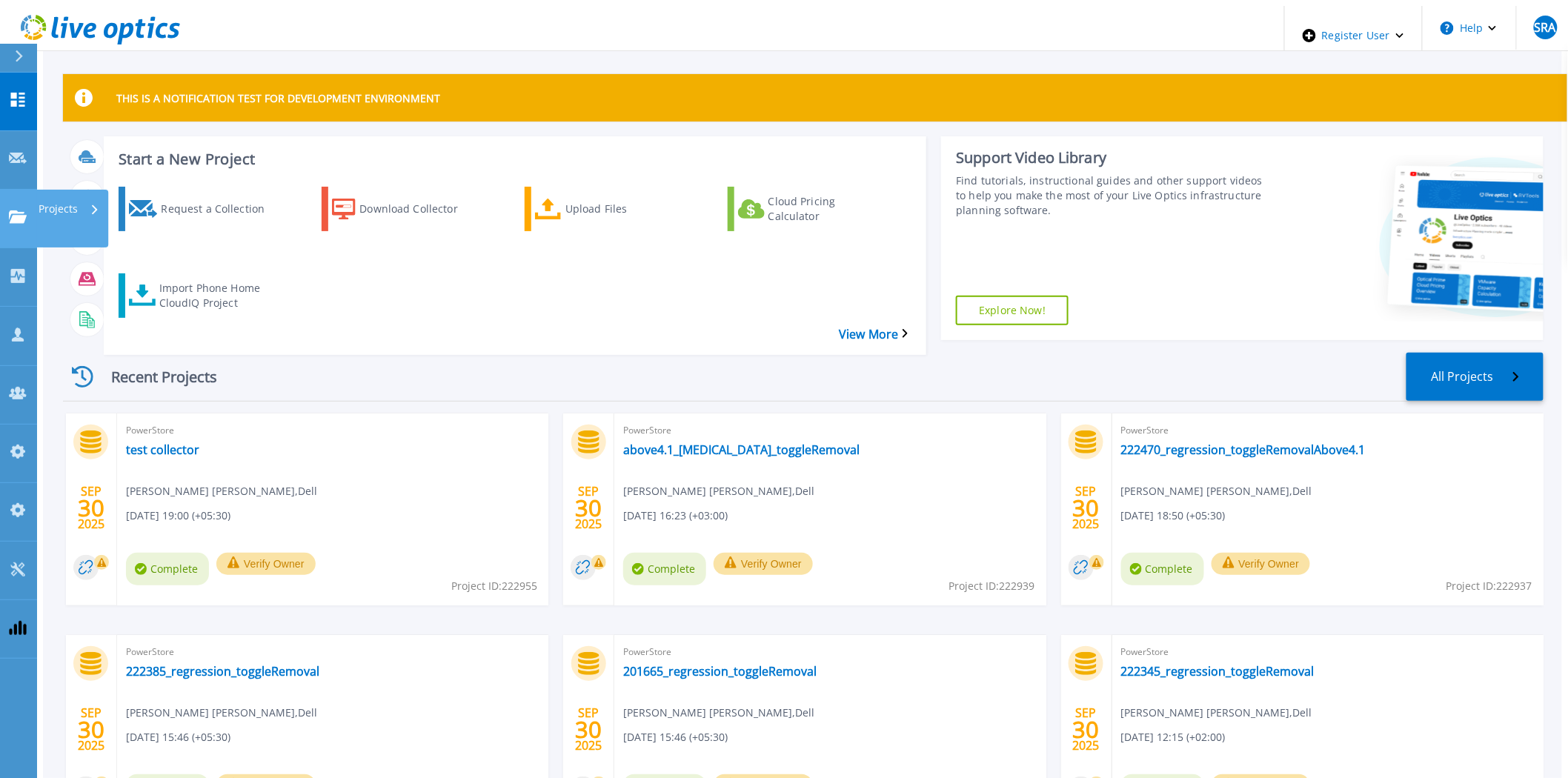
click at [11, 210] on icon at bounding box center [18, 216] width 18 height 12
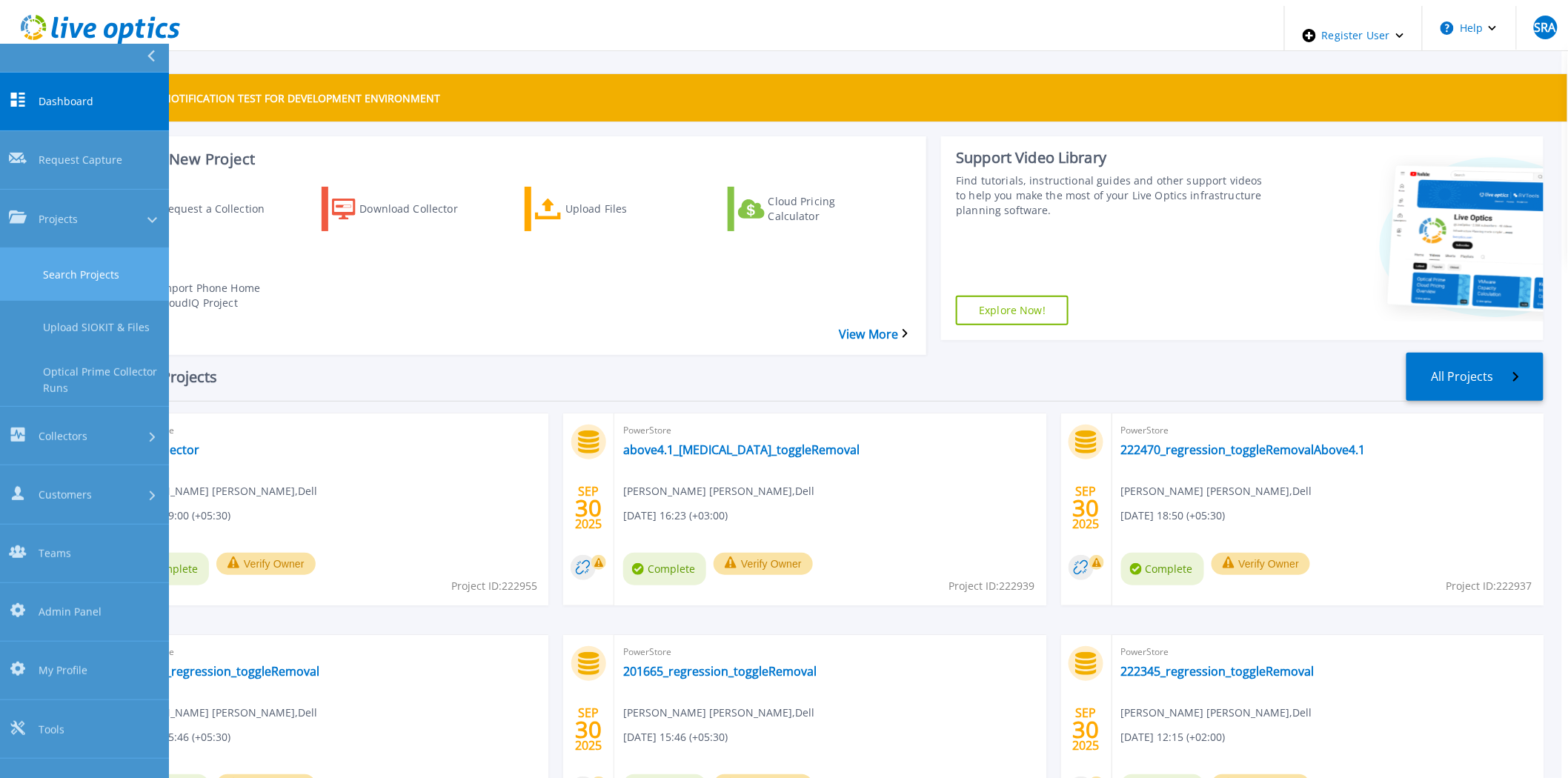
click at [54, 248] on link "Search Projects" at bounding box center [84, 274] width 169 height 53
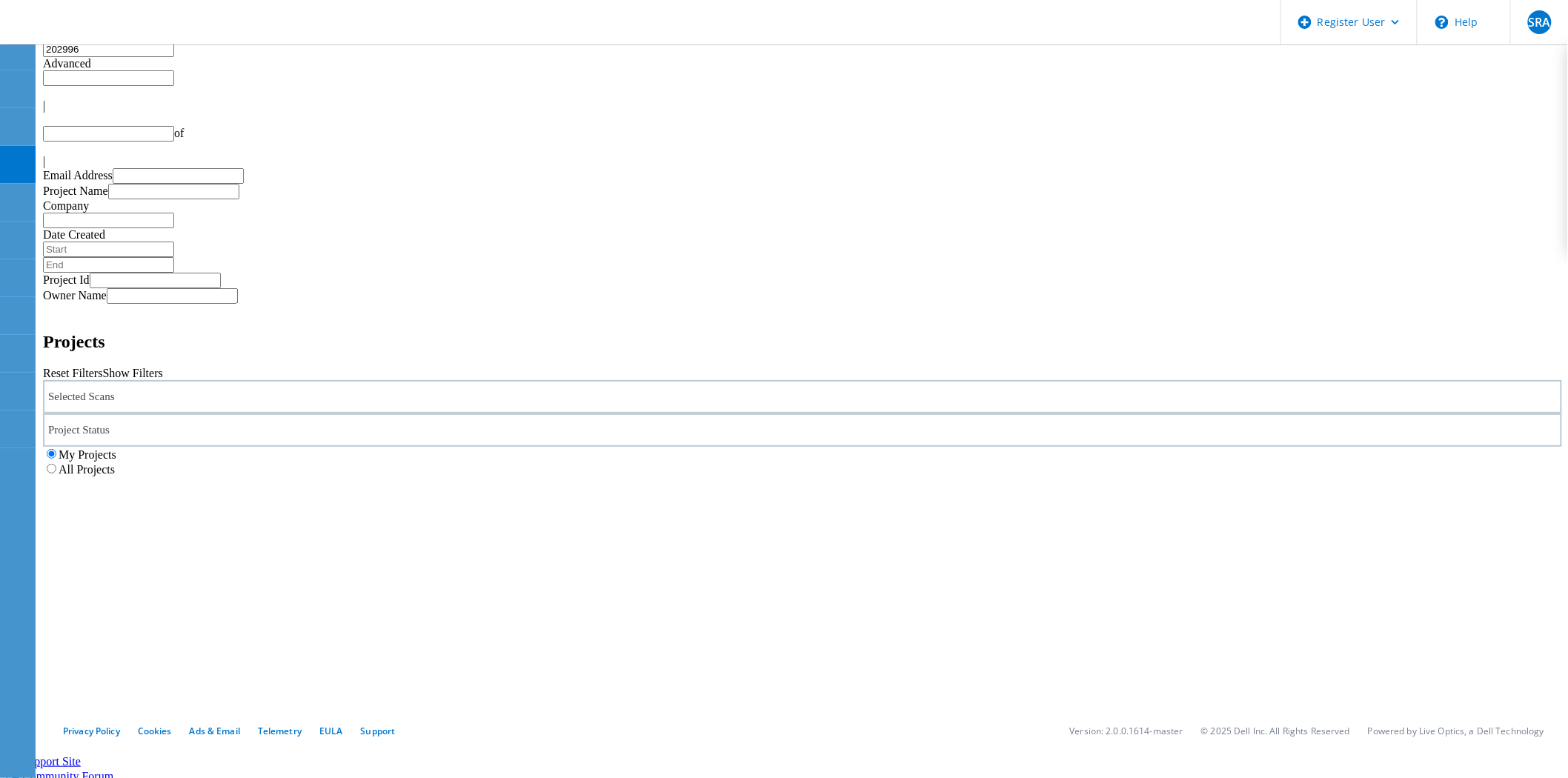
type input "1"
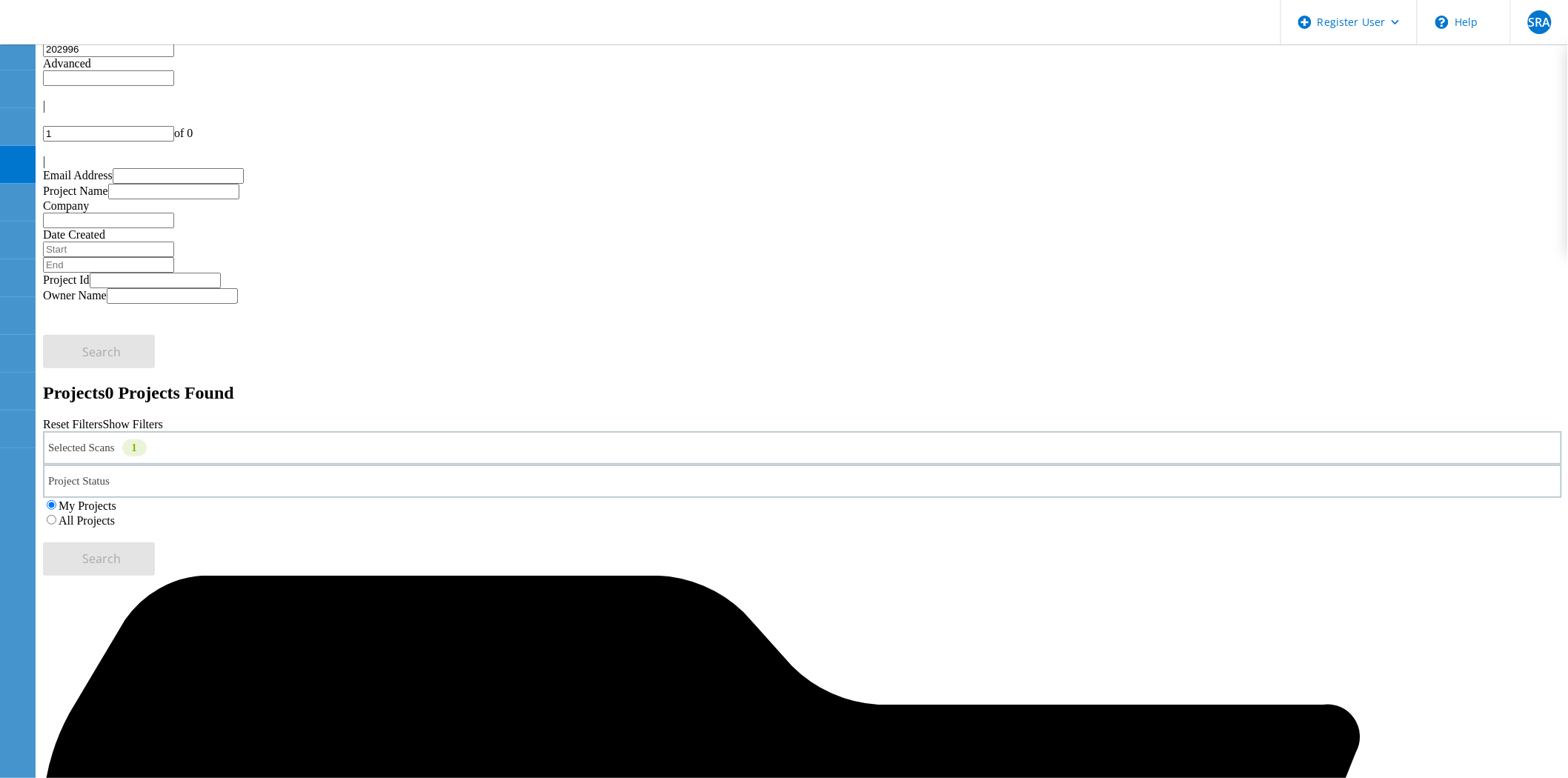
click at [1007, 498] on div "My Projects All Projects" at bounding box center [802, 513] width 1519 height 30
click at [1012, 513] on div "All Projects" at bounding box center [802, 520] width 1519 height 15
click at [994, 498] on div "My Projects All Projects" at bounding box center [802, 513] width 1519 height 30
click at [115, 514] on label "All Projects" at bounding box center [87, 520] width 56 height 12
click at [56, 515] on input "All Projects" at bounding box center [51, 520] width 10 height 10
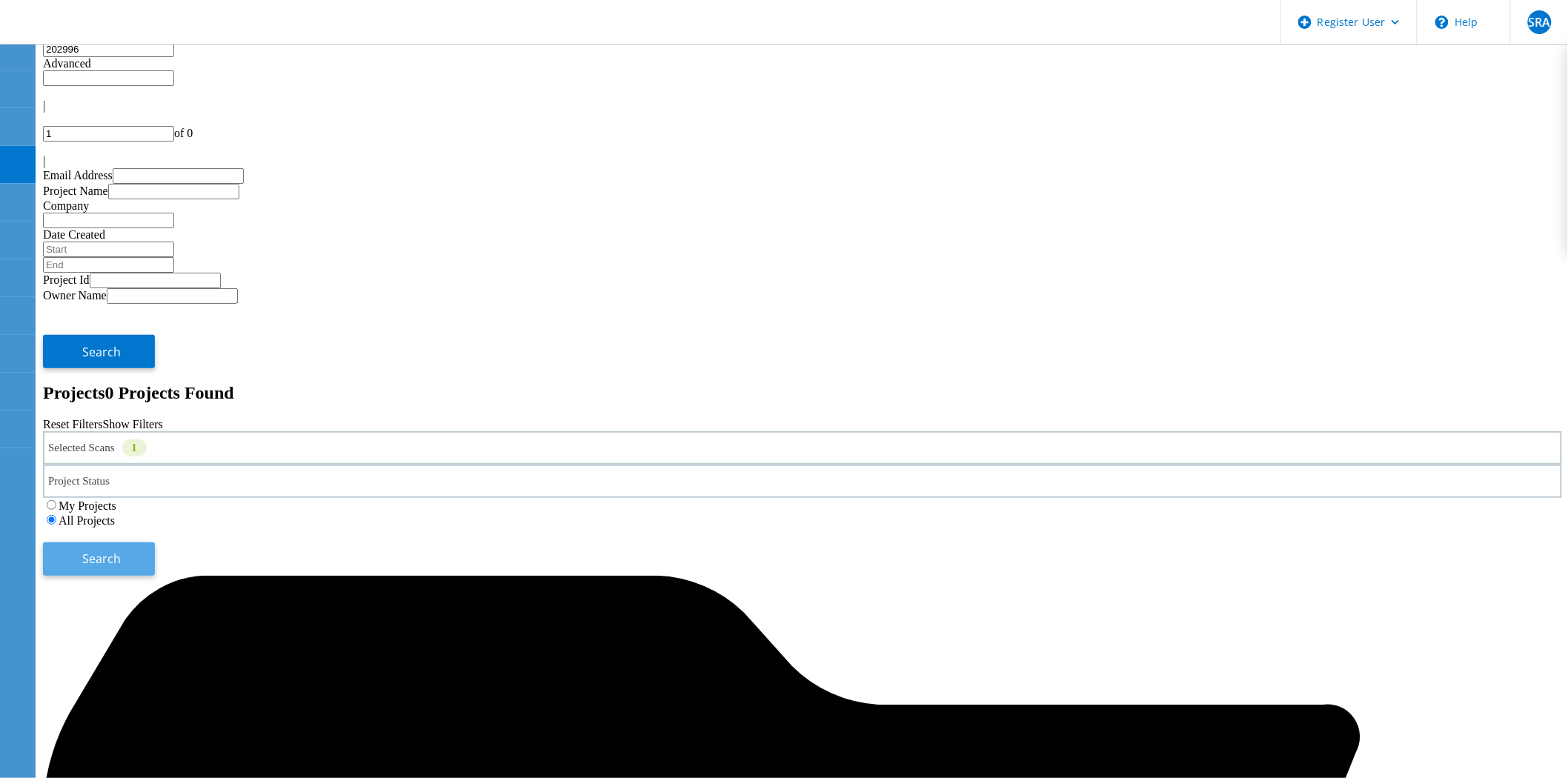
click at [122, 550] on span "Search" at bounding box center [102, 558] width 39 height 17
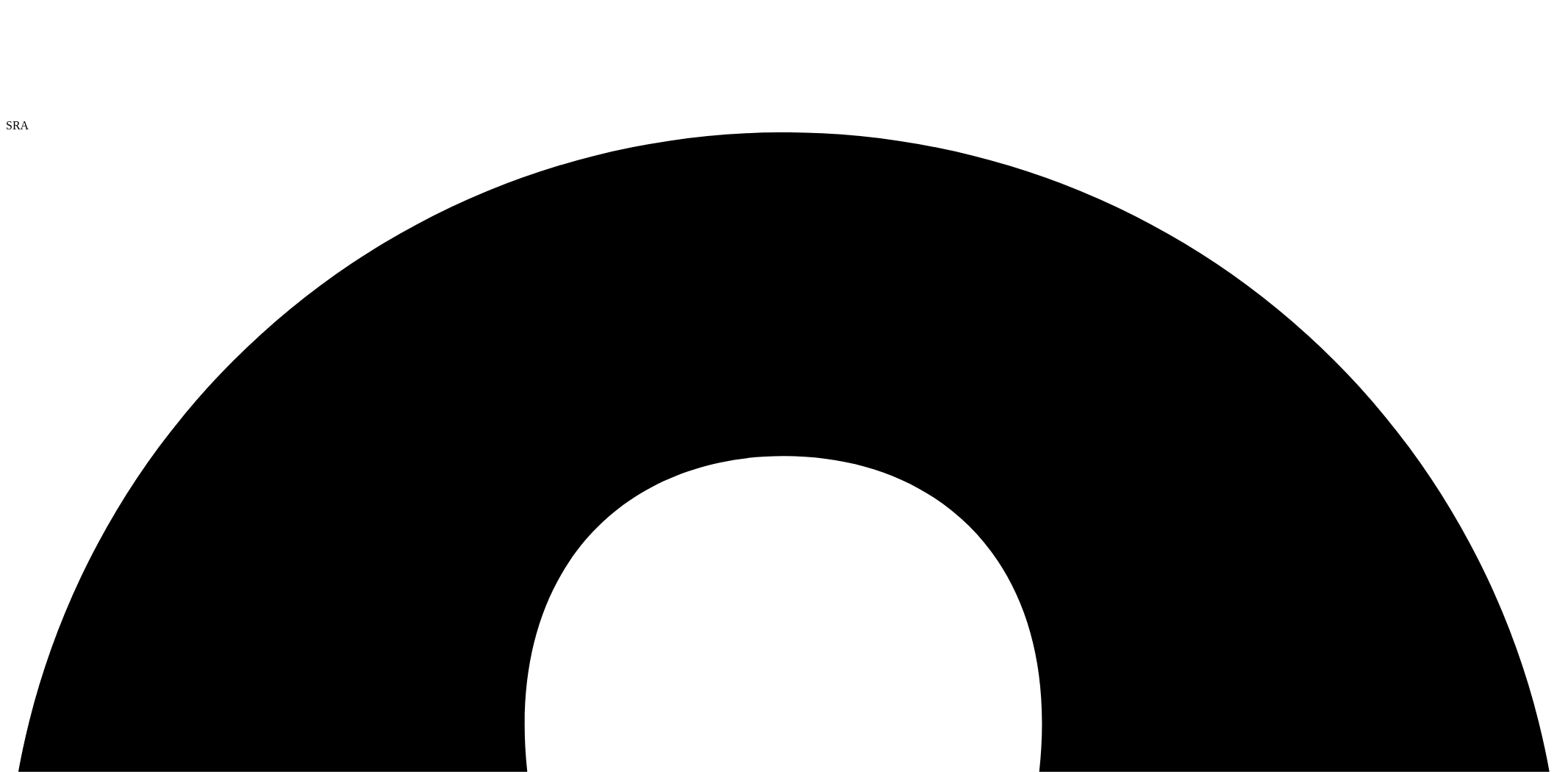
select select "USEast"
select select "USD"
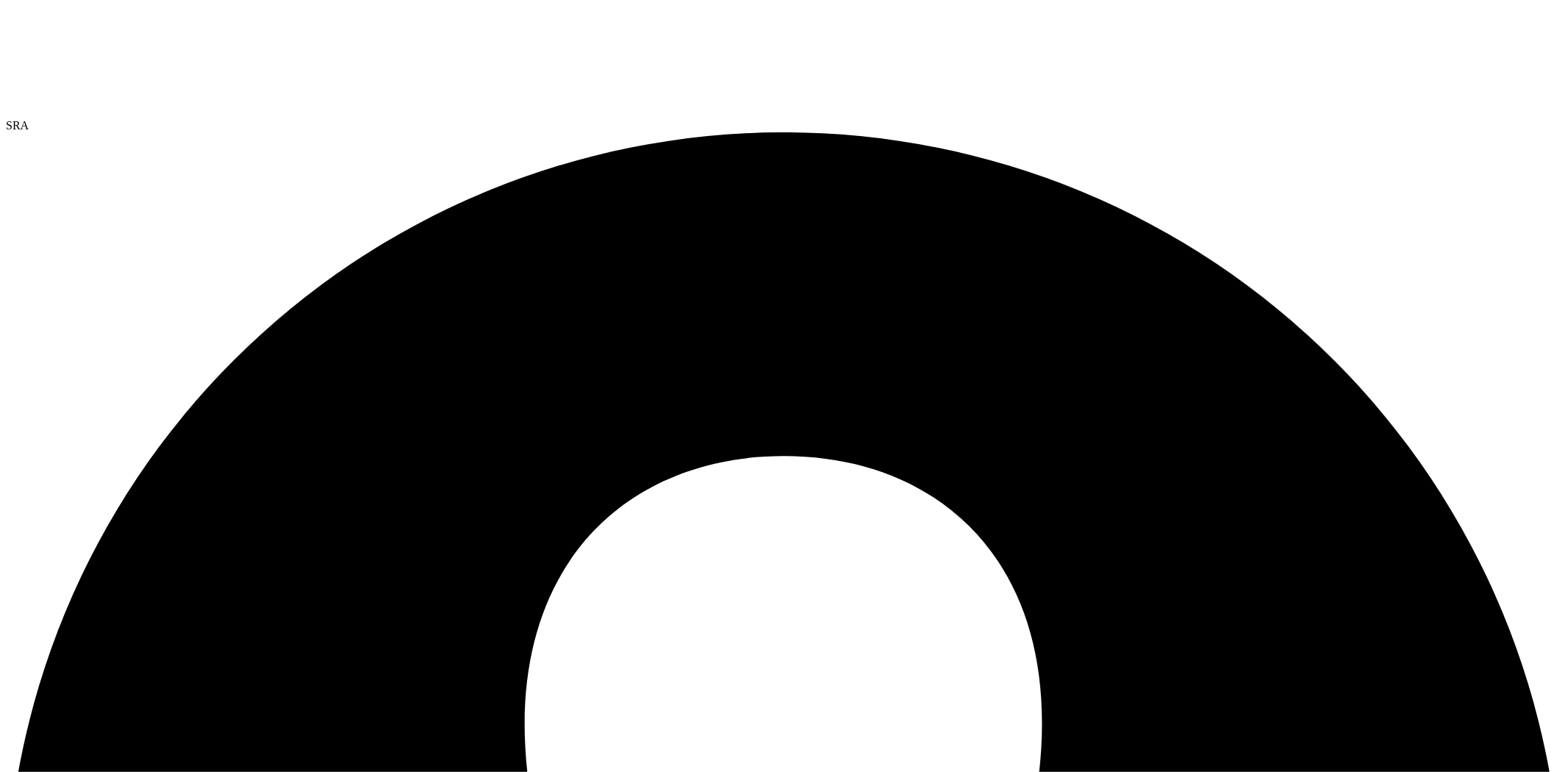
drag, startPoint x: 289, startPoint y: 689, endPoint x: 278, endPoint y: 700, distance: 15.6
